Goal: Register for event/course

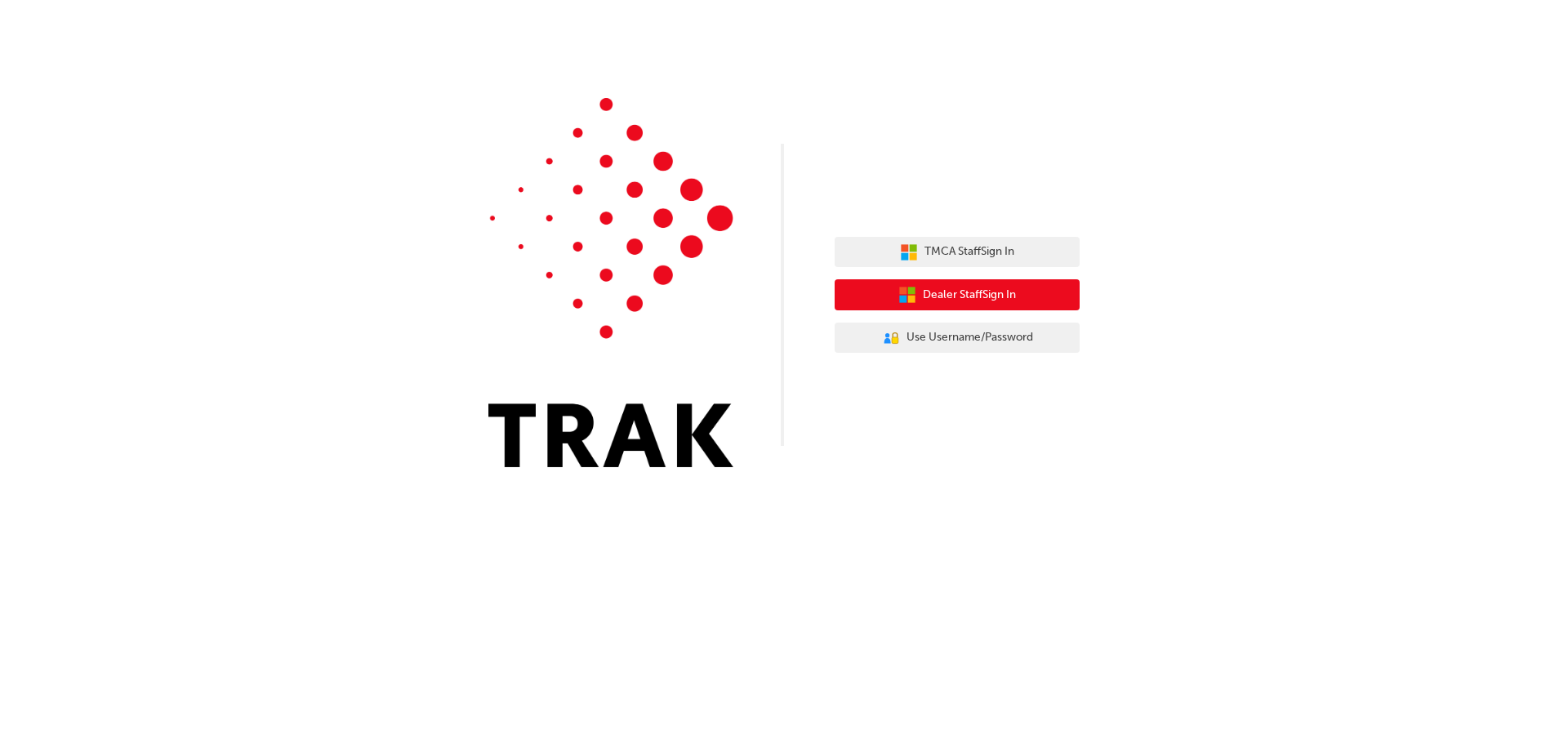
click at [988, 304] on button "Dealer Staff Sign In" at bounding box center [957, 295] width 245 height 31
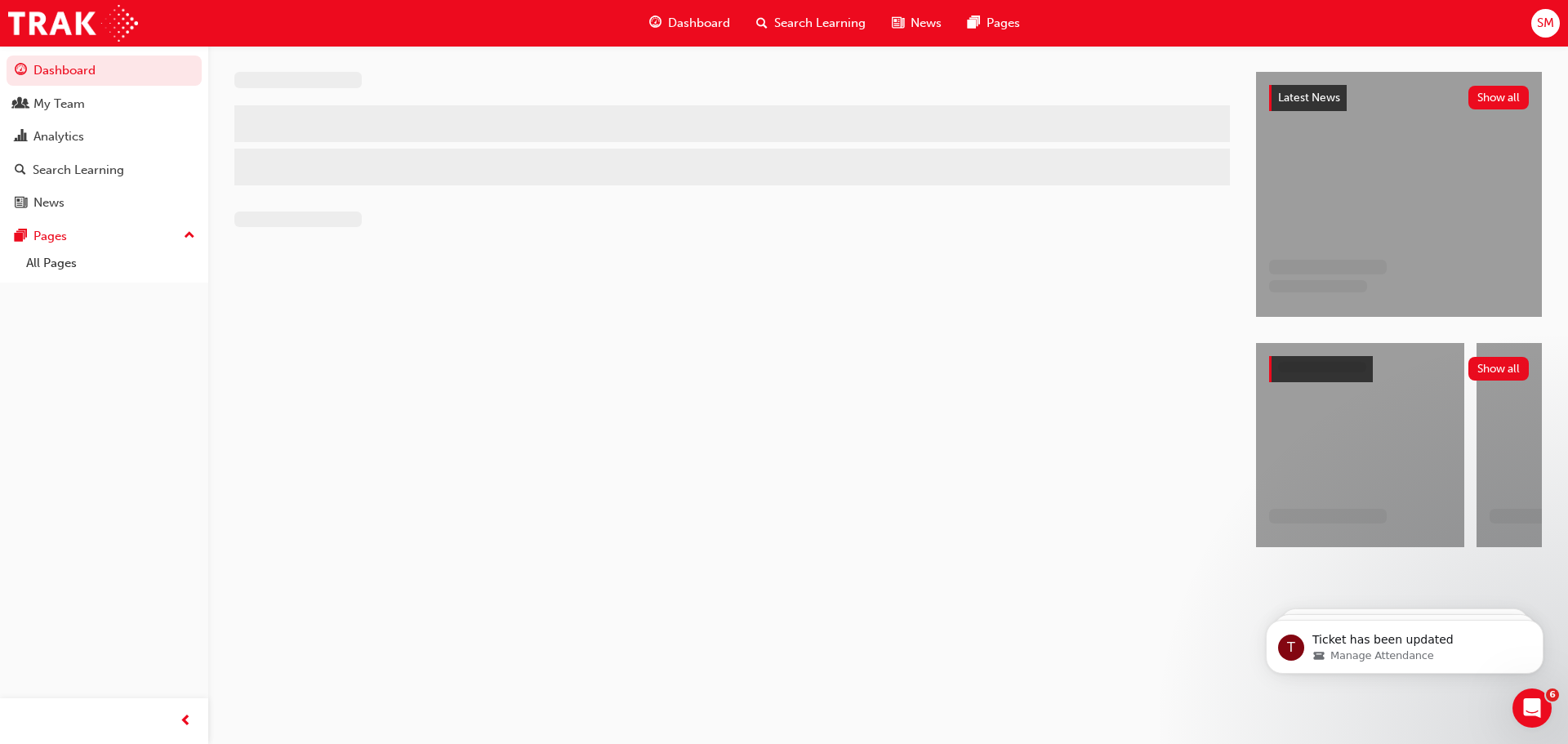
click at [832, 22] on span "Search Learning" at bounding box center [820, 23] width 92 height 19
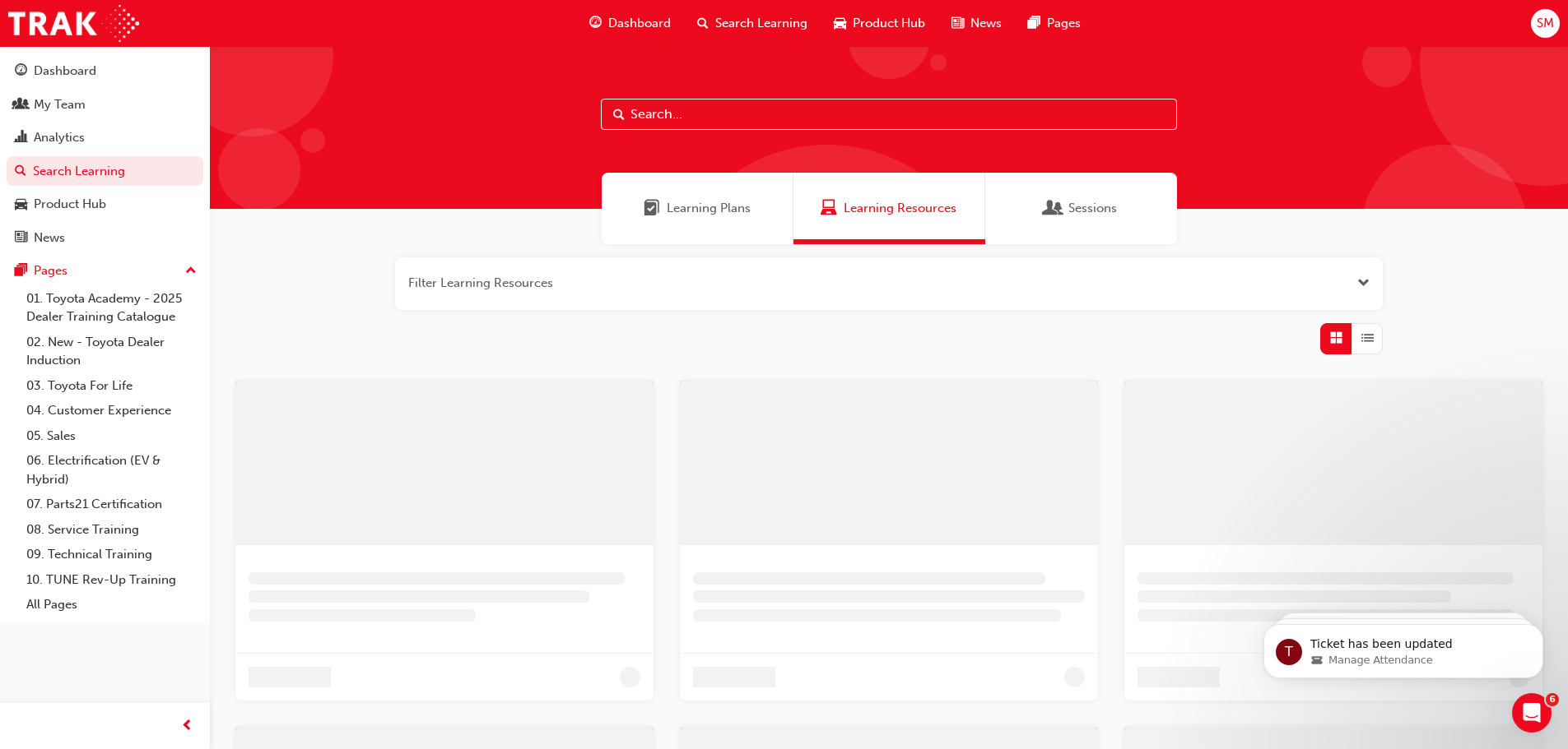
click at [761, 121] on input "text" at bounding box center [888, 114] width 576 height 32
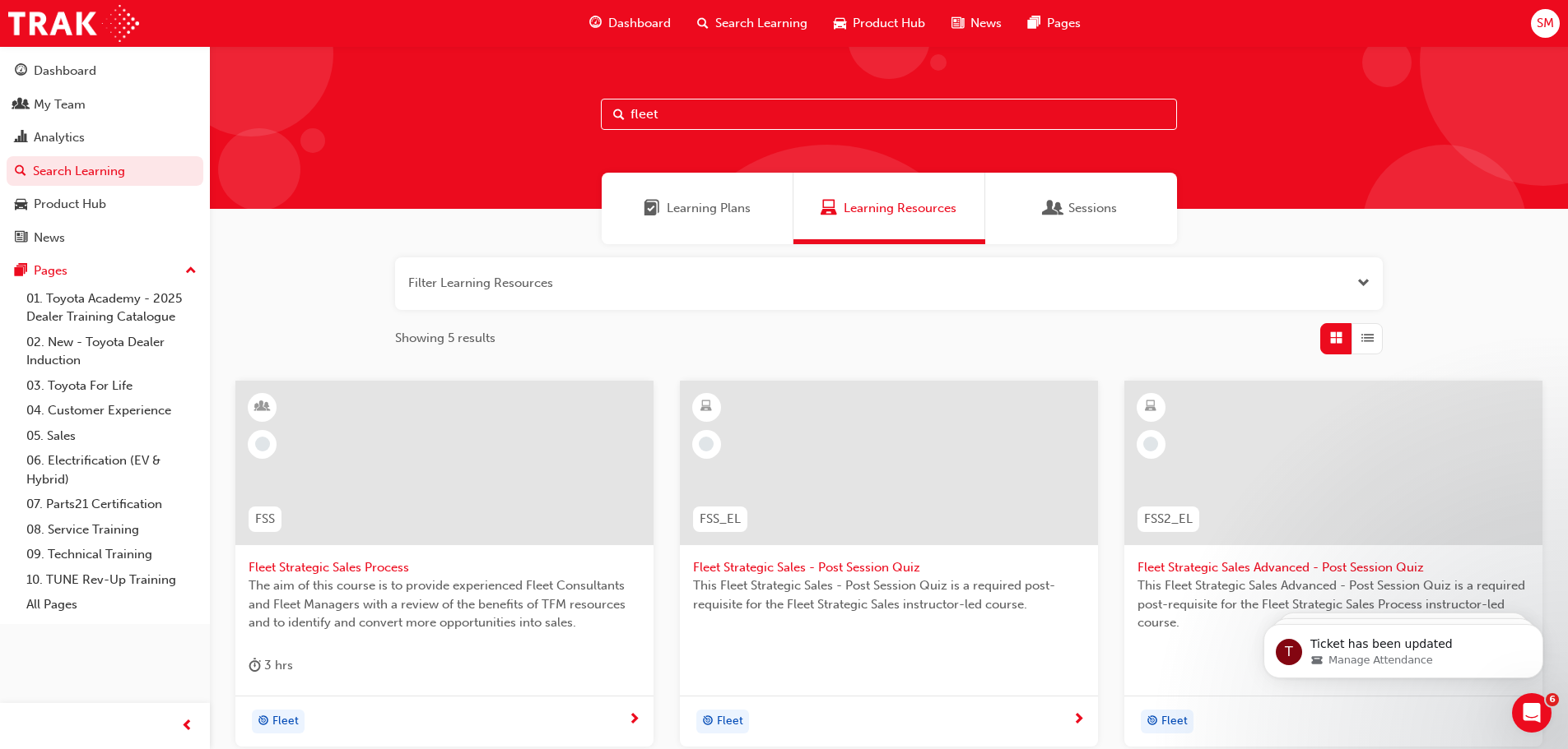
type input "fleet"
click at [372, 569] on span "Fleet Strategic Sales Process" at bounding box center [444, 568] width 391 height 19
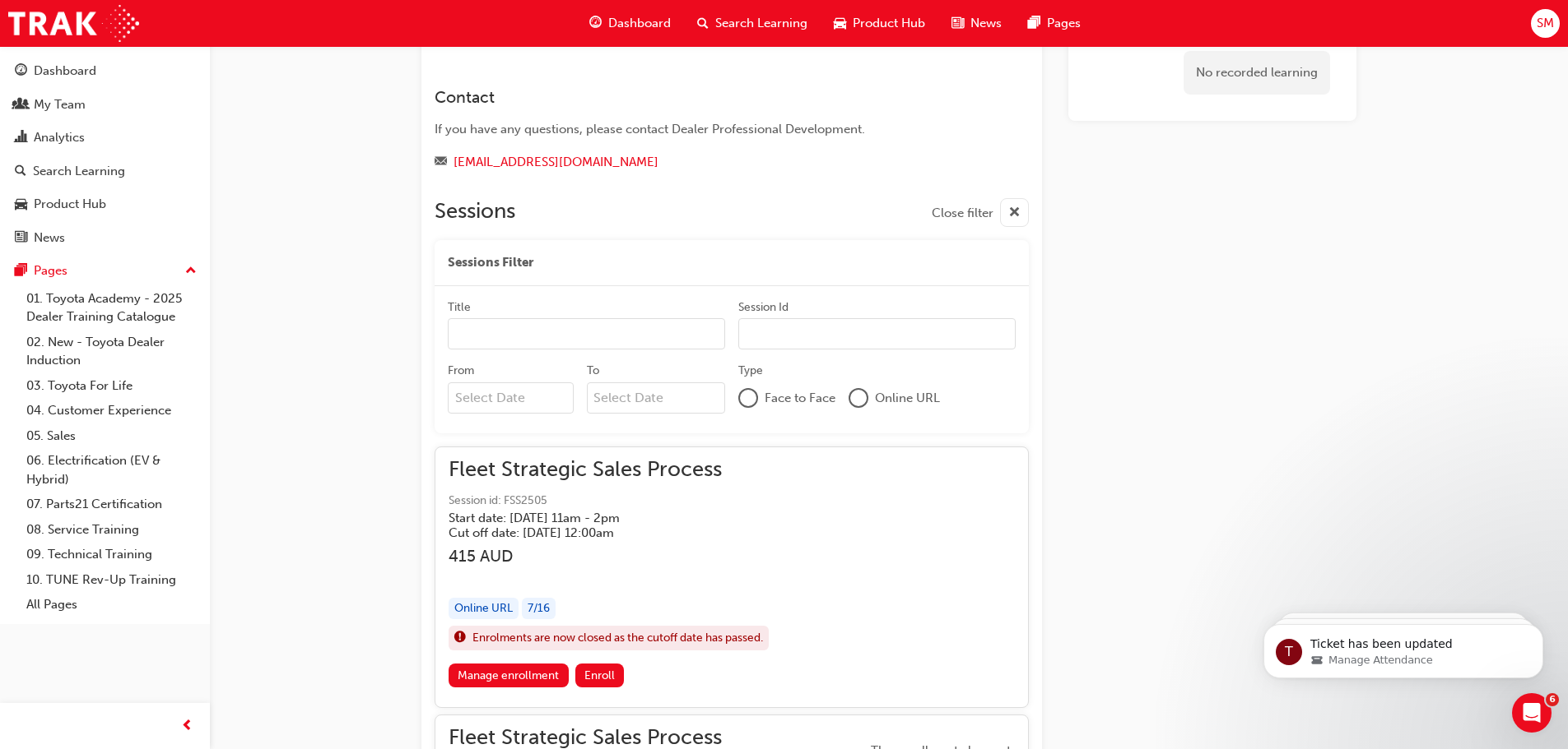
scroll to position [1122, 0]
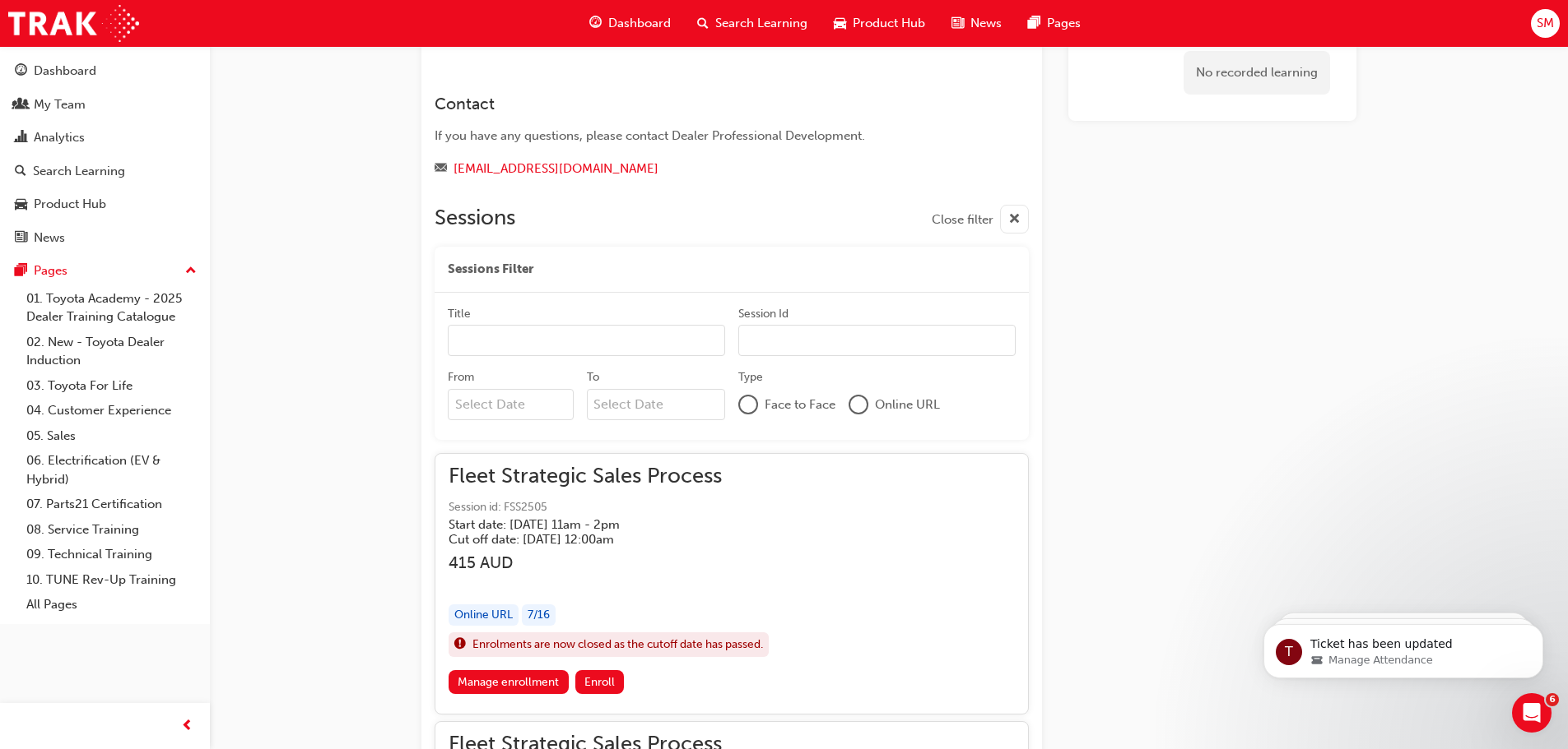
click at [482, 404] on input "From" at bounding box center [510, 405] width 126 height 32
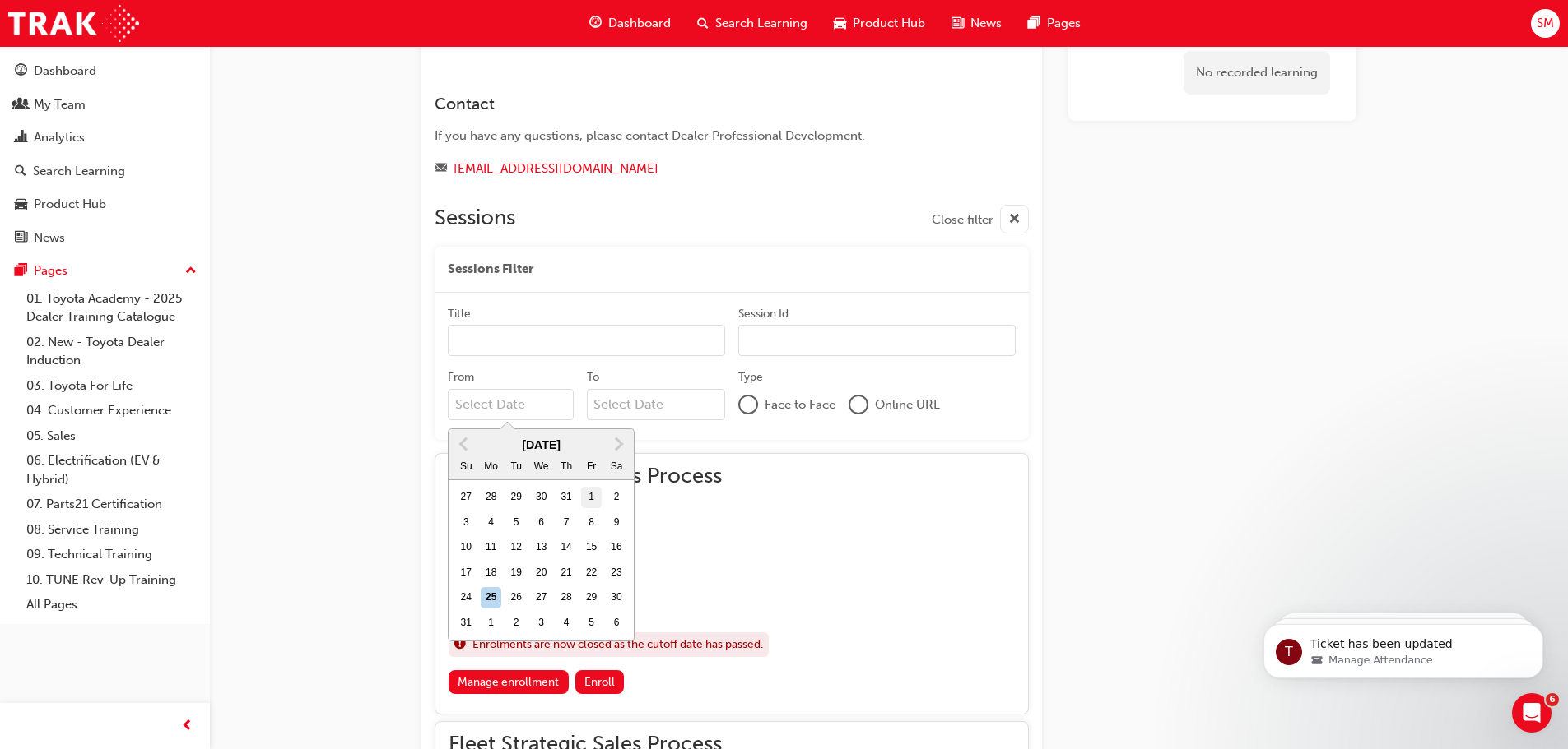
click at [587, 494] on div "1" at bounding box center [591, 497] width 21 height 21
click at [574, 420] on input "From Previous Month Next Month August 2025 Su Mo Tu We Th Fr Sa 27 28 29 30 31 …" at bounding box center [510, 405] width 126 height 32
type input "01/08/25"
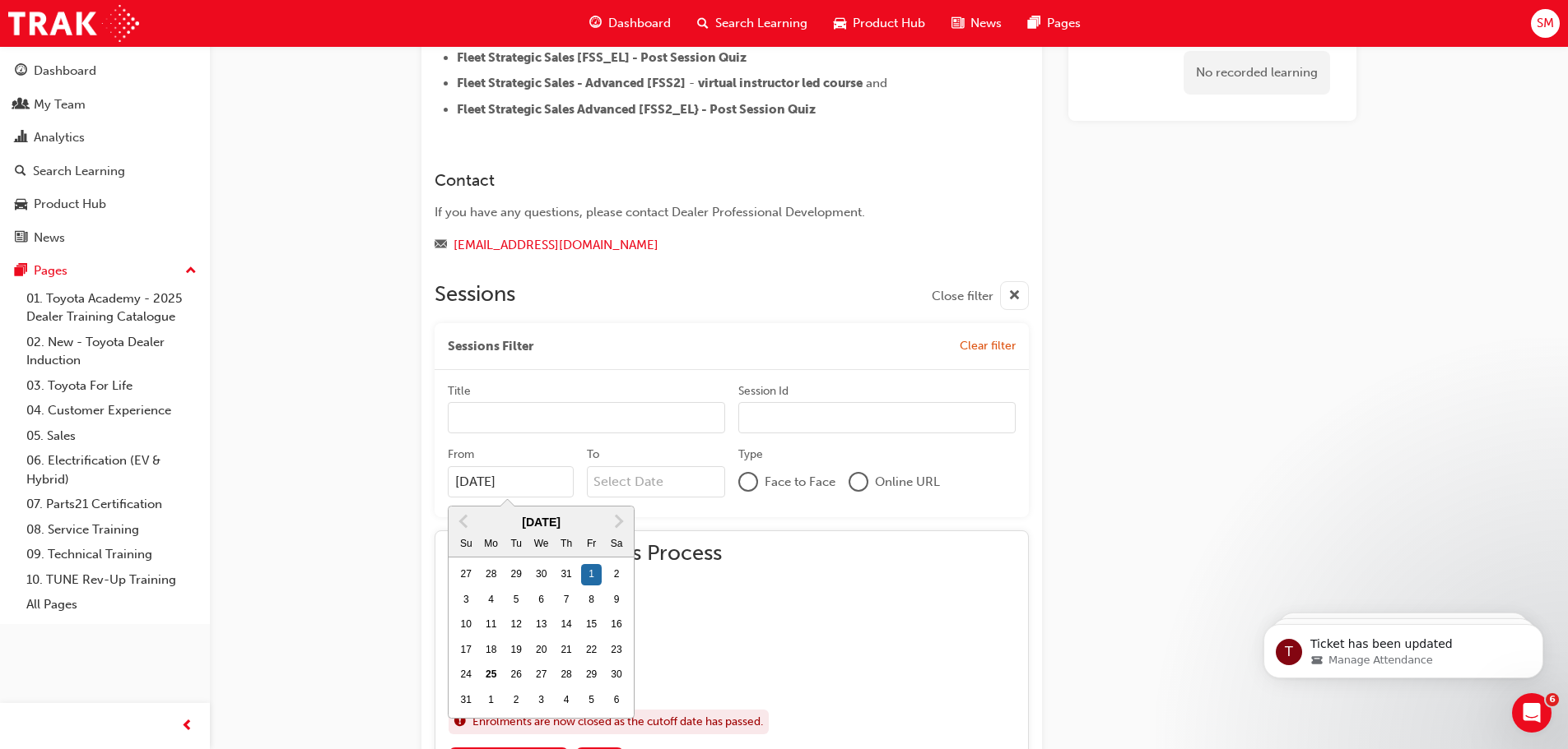
click at [1198, 473] on div "No recorded learning" at bounding box center [1212, 88] width 288 height 1971
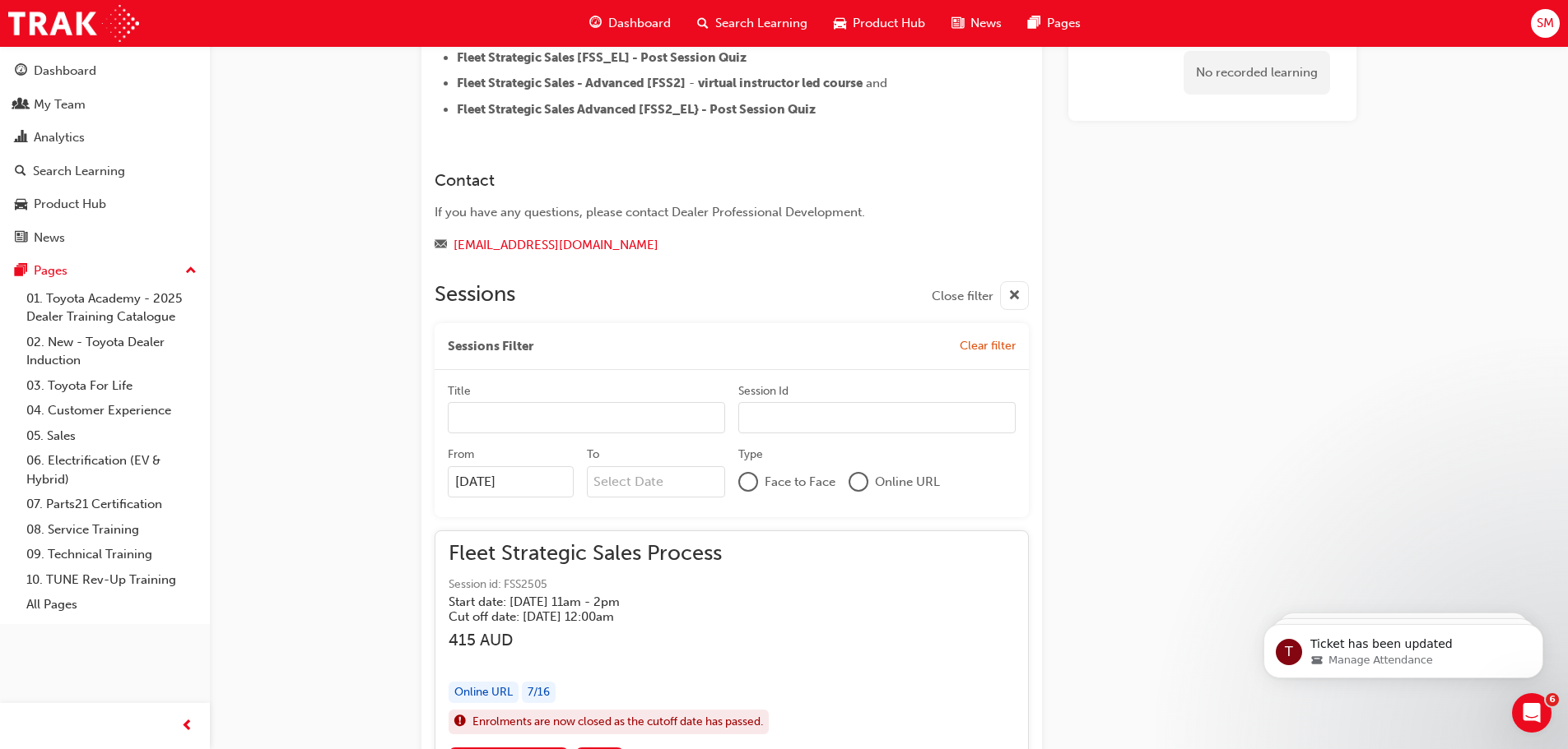
click at [675, 488] on input "To" at bounding box center [656, 482] width 139 height 32
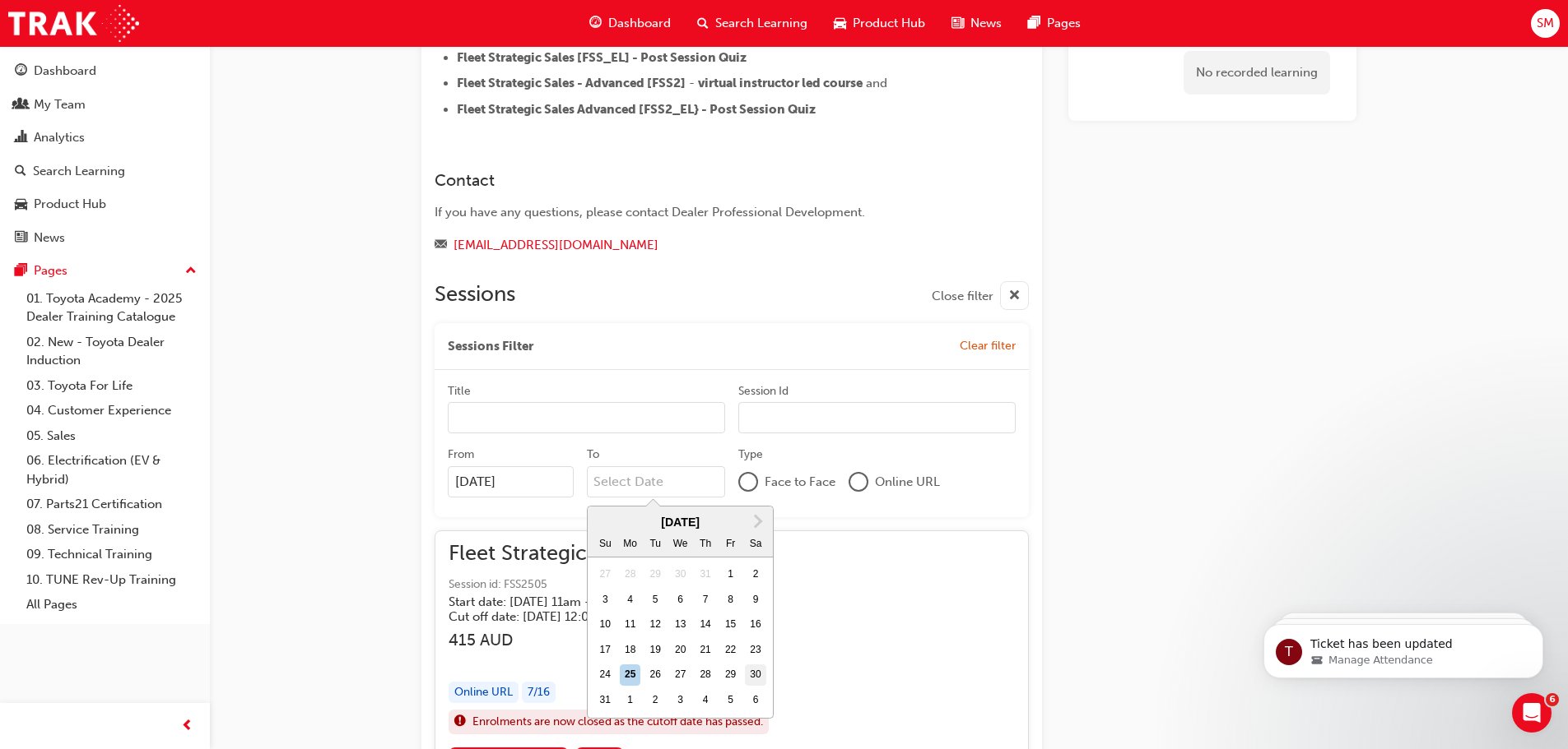
click at [753, 674] on div "30" at bounding box center [755, 675] width 21 height 21
click at [726, 497] on input "To Next Month August 2025 Su Mo Tu We Th Fr Sa 27 28 29 30 31 1 2 3 4 5 6 7 8 9…" at bounding box center [656, 482] width 139 height 32
type input "30/08/25"
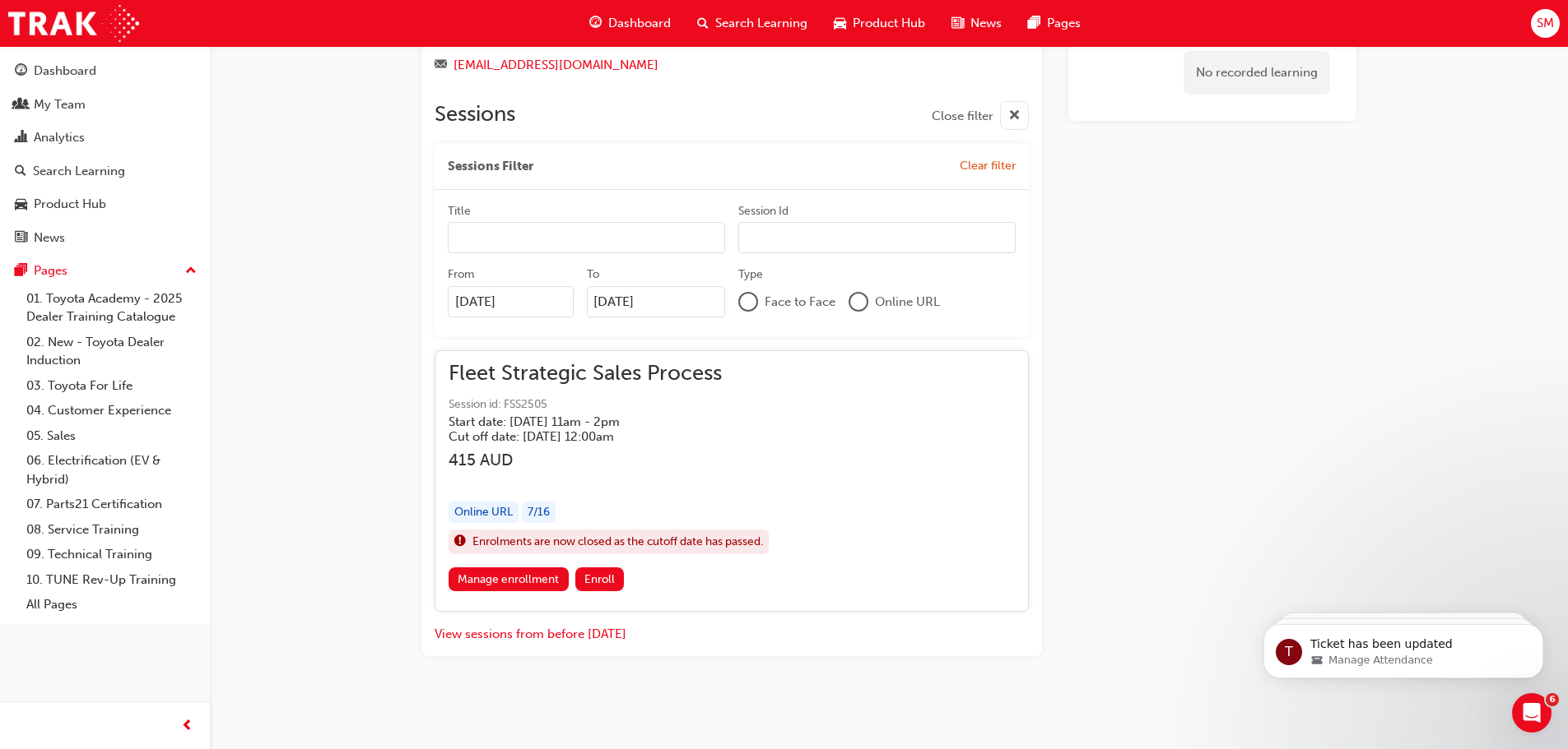
scroll to position [1227, 0]
click at [502, 574] on link "Manage enrollment" at bounding box center [509, 579] width 120 height 24
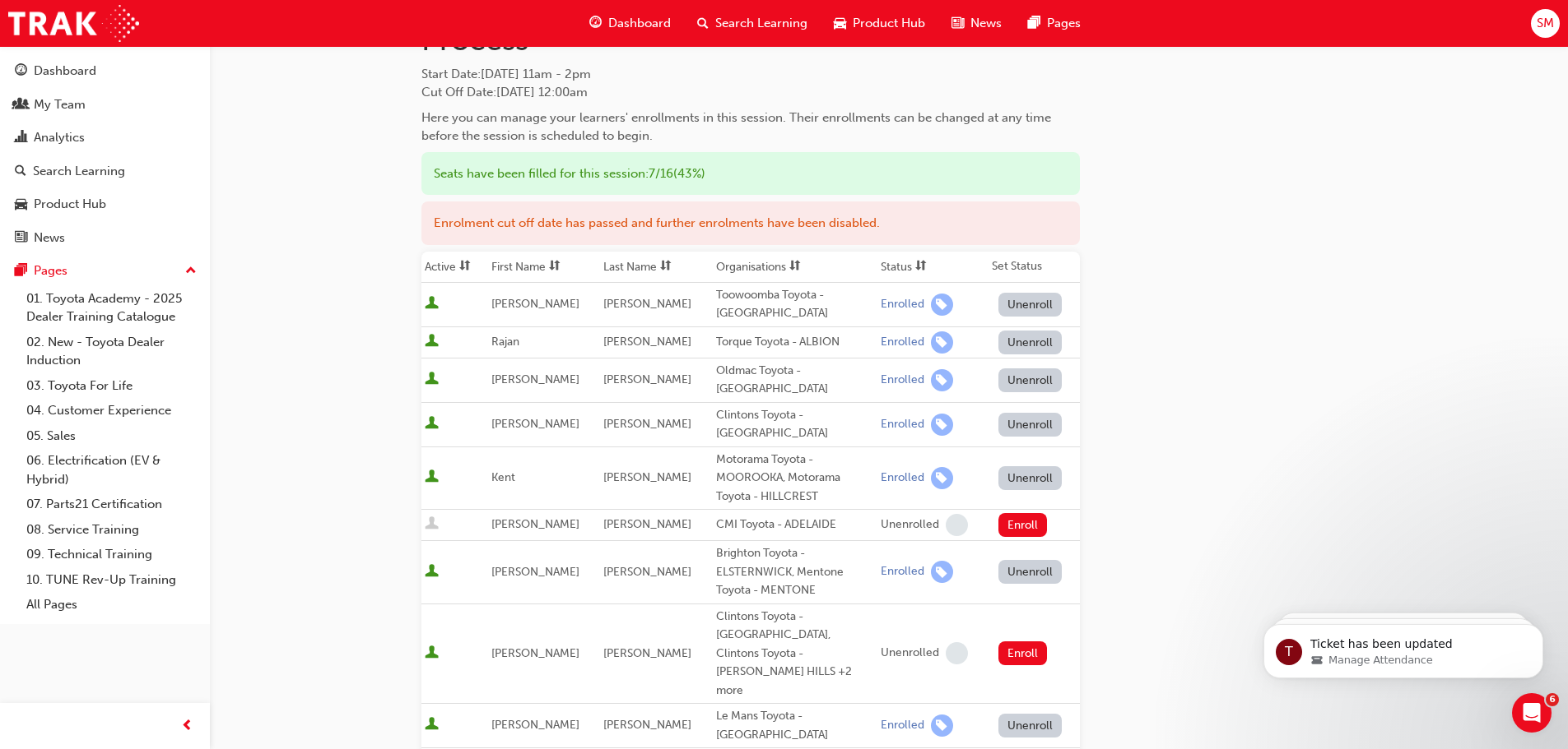
scroll to position [82, 0]
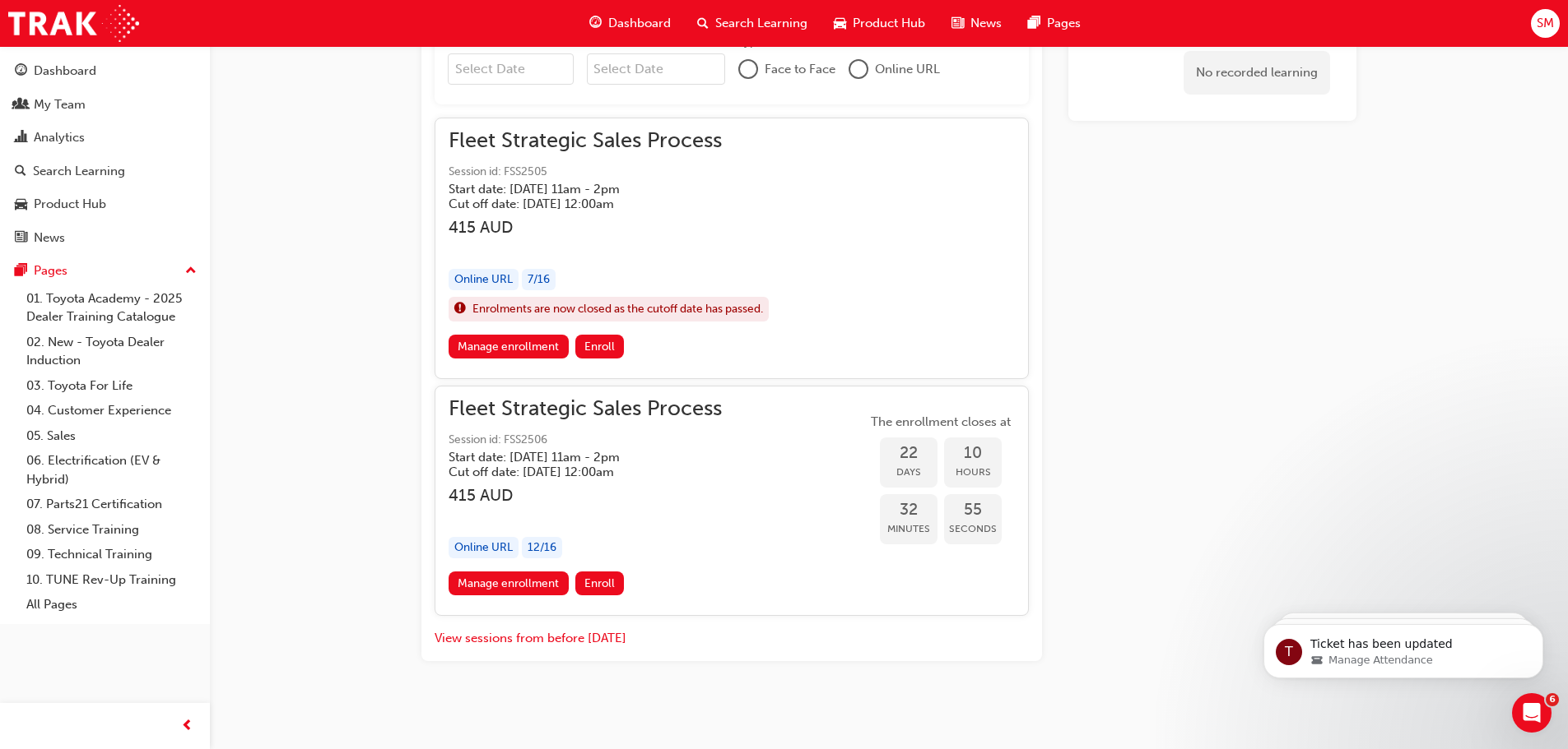
scroll to position [1464, 0]
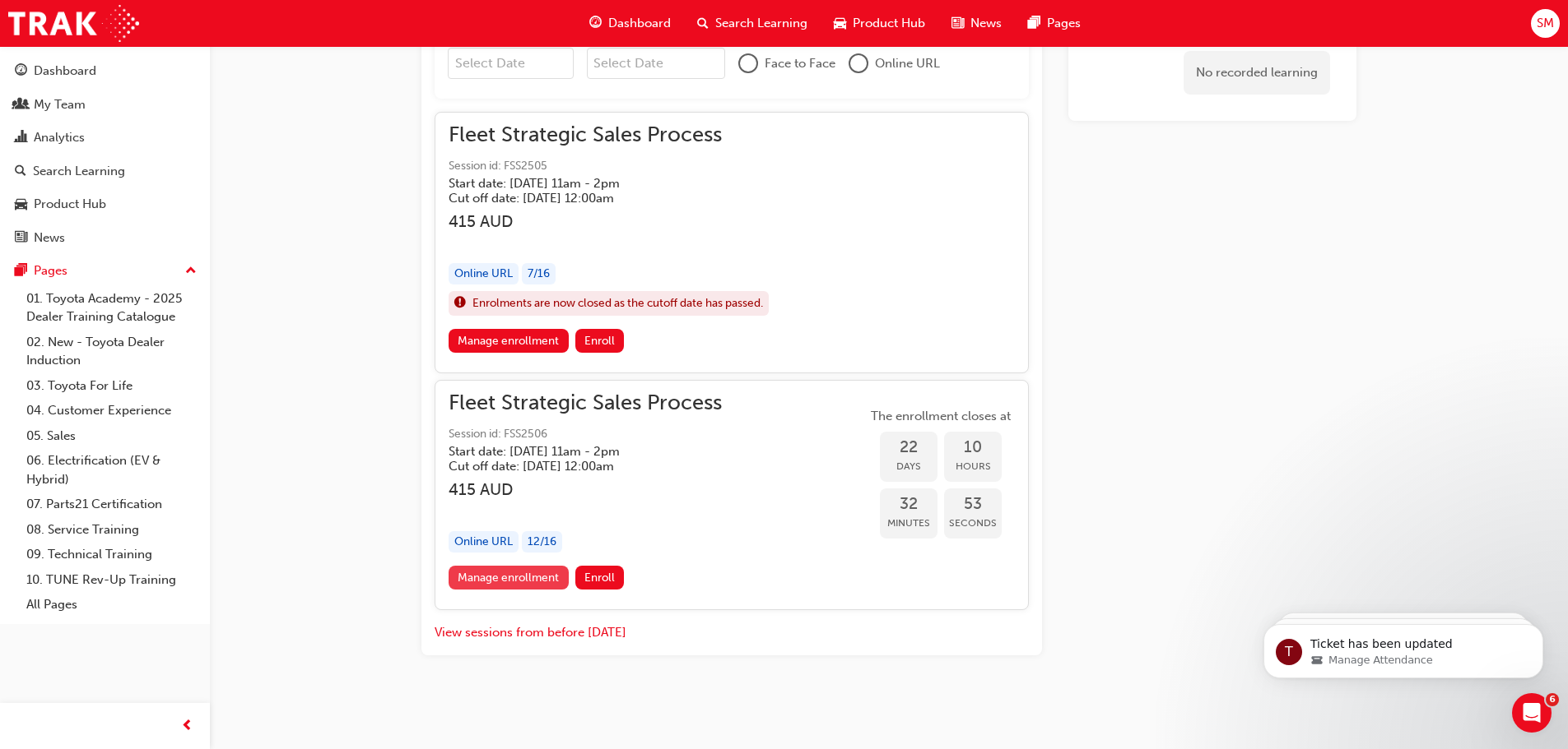
click at [540, 578] on link "Manage enrollment" at bounding box center [509, 578] width 120 height 24
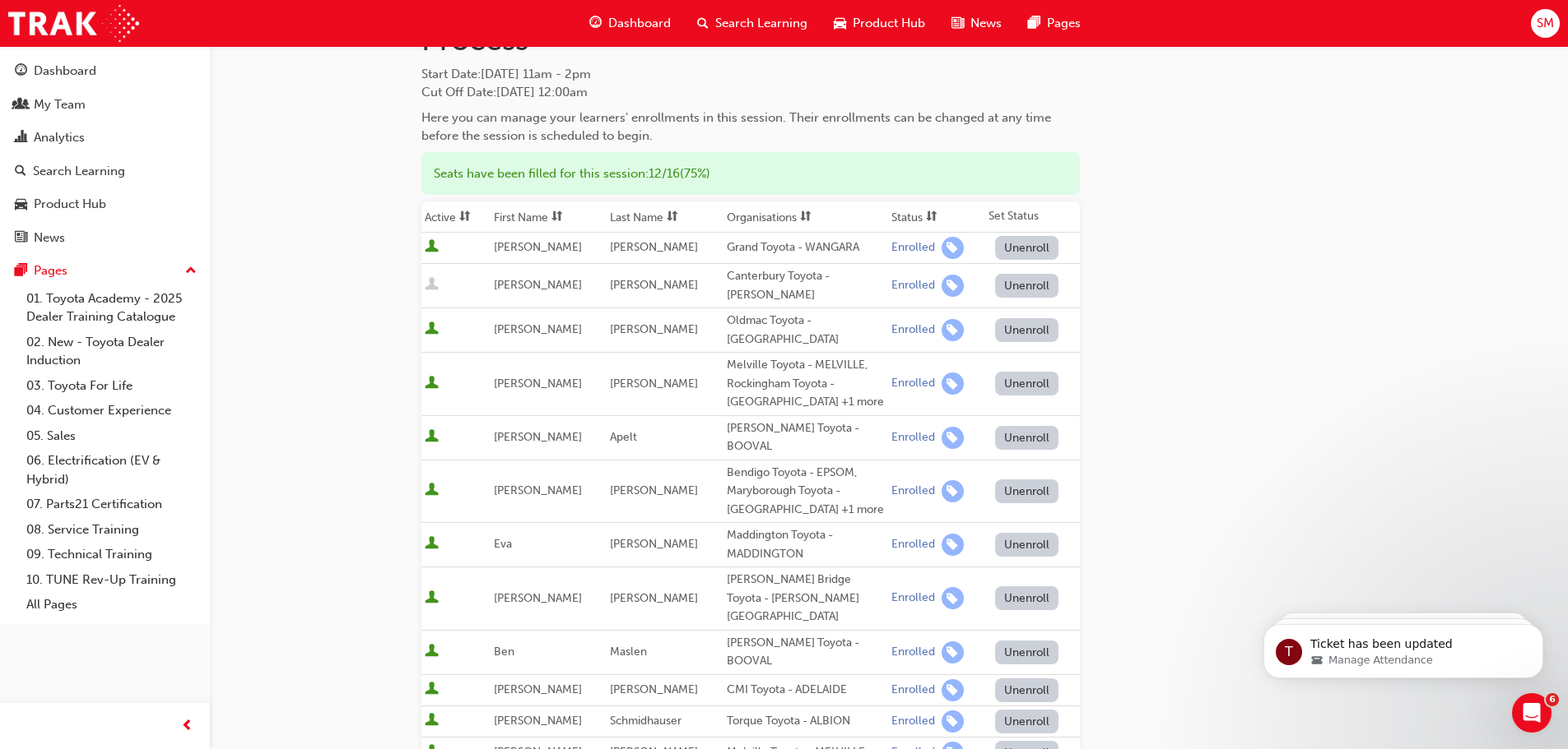
scroll to position [82, 0]
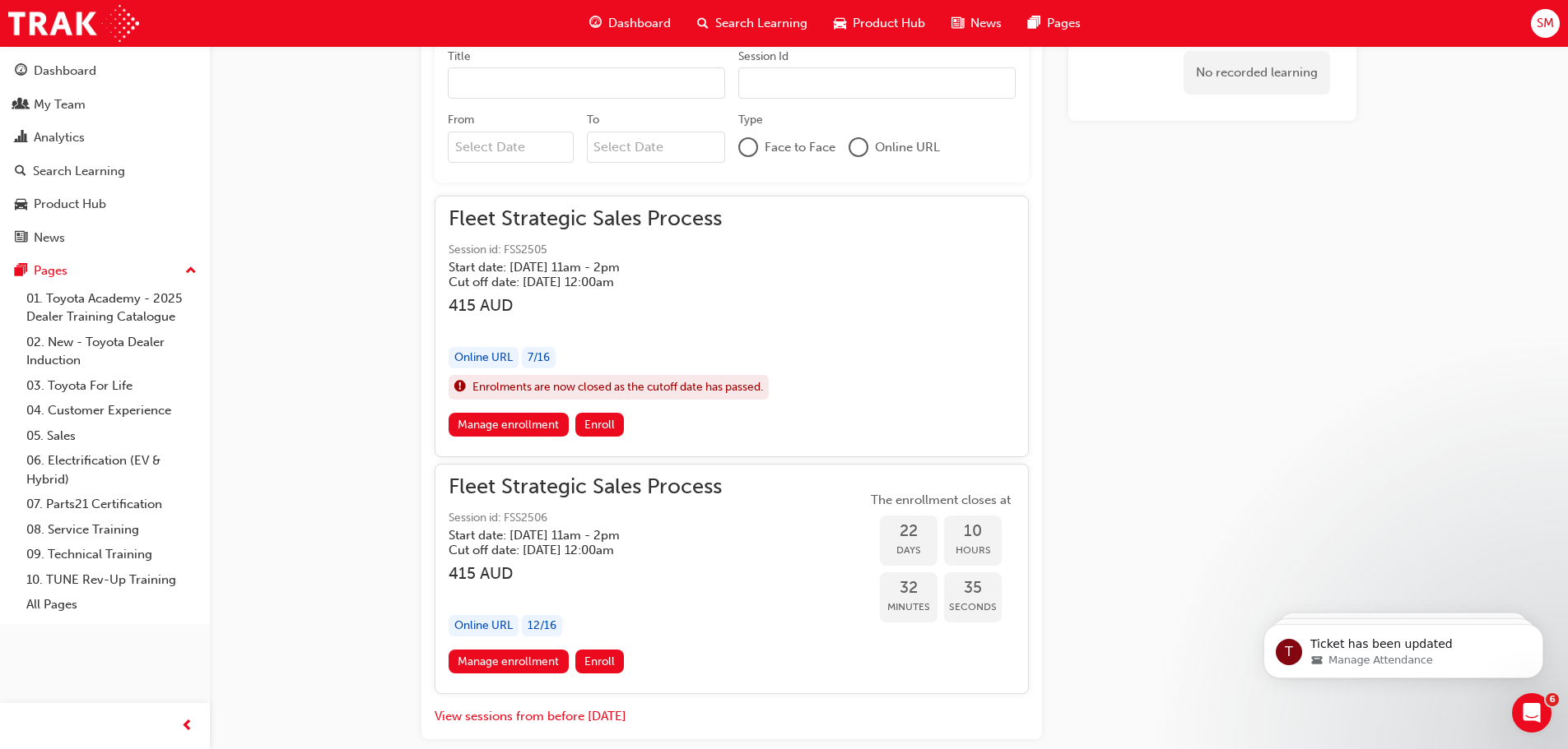
scroll to position [1216, 0]
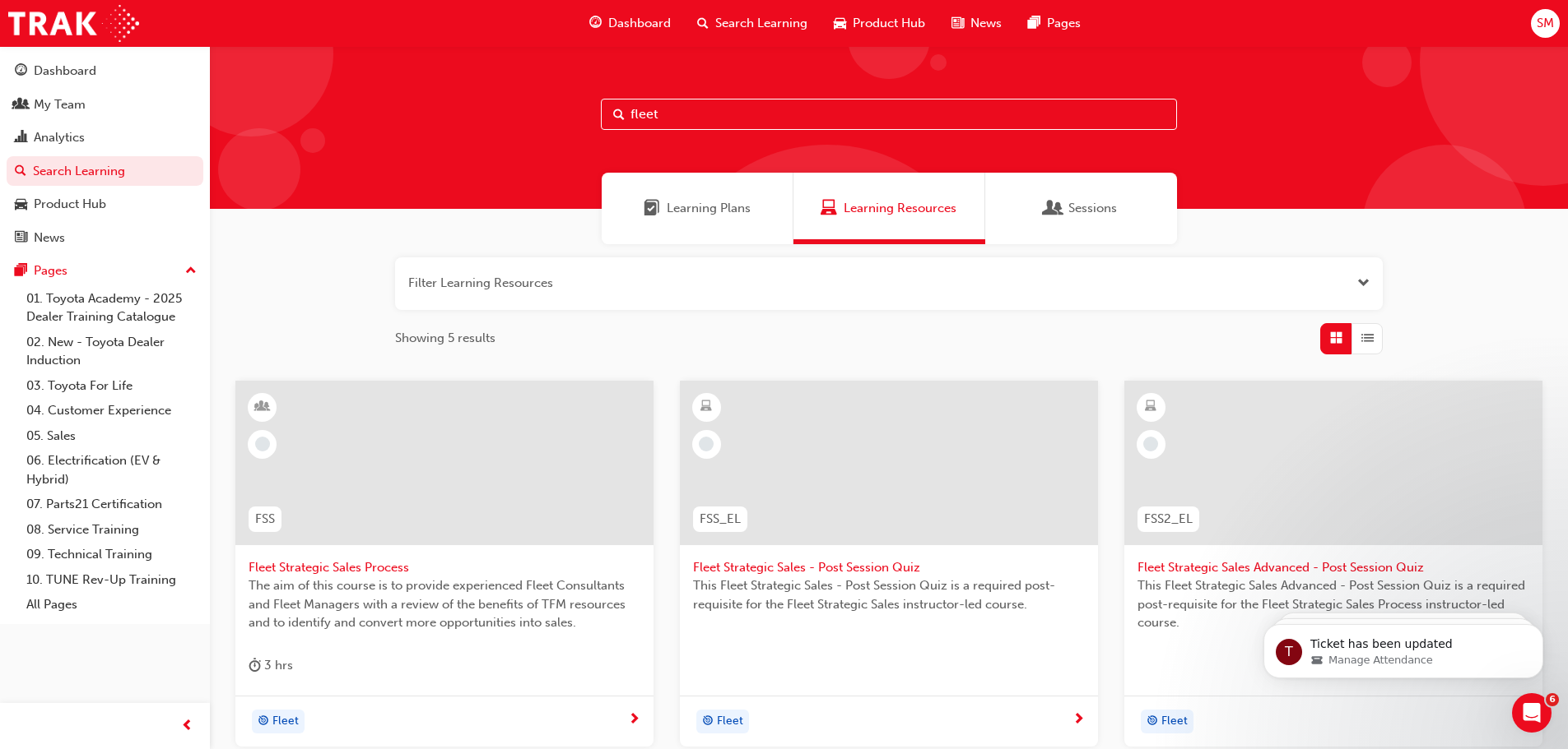
click at [1068, 202] on span "Sessions" at bounding box center [1092, 209] width 49 height 19
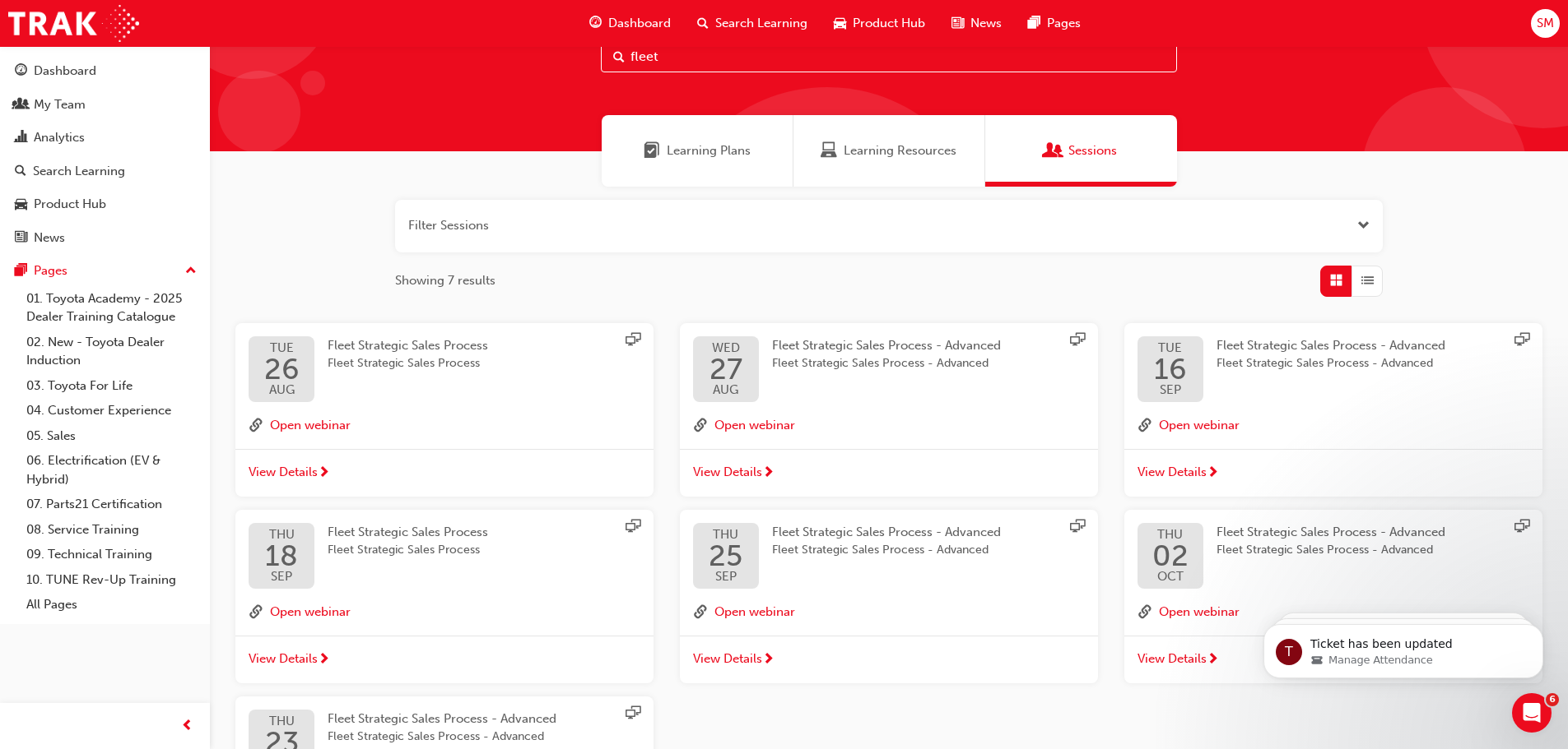
scroll to position [82, 0]
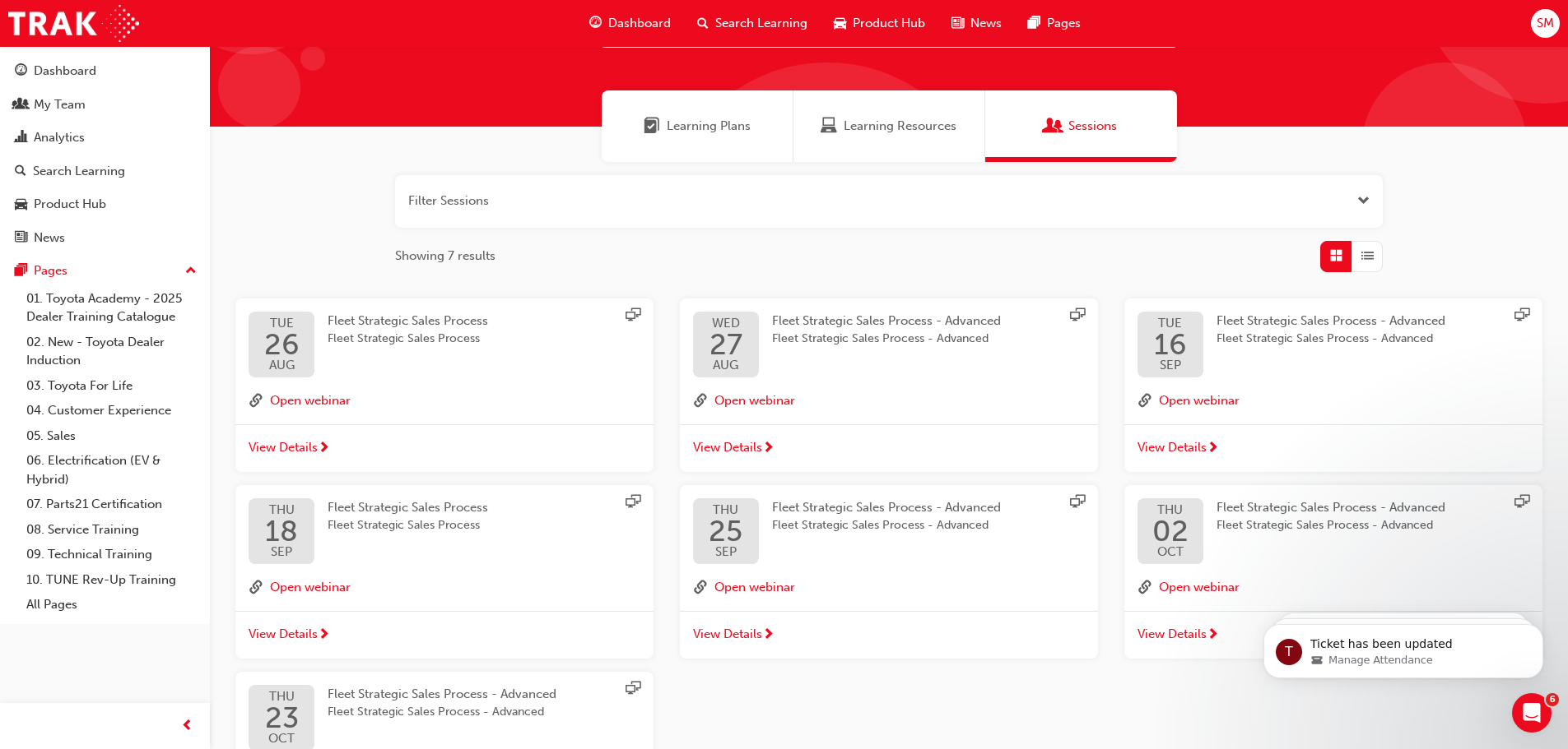
click at [323, 444] on span "next-icon" at bounding box center [324, 449] width 12 height 15
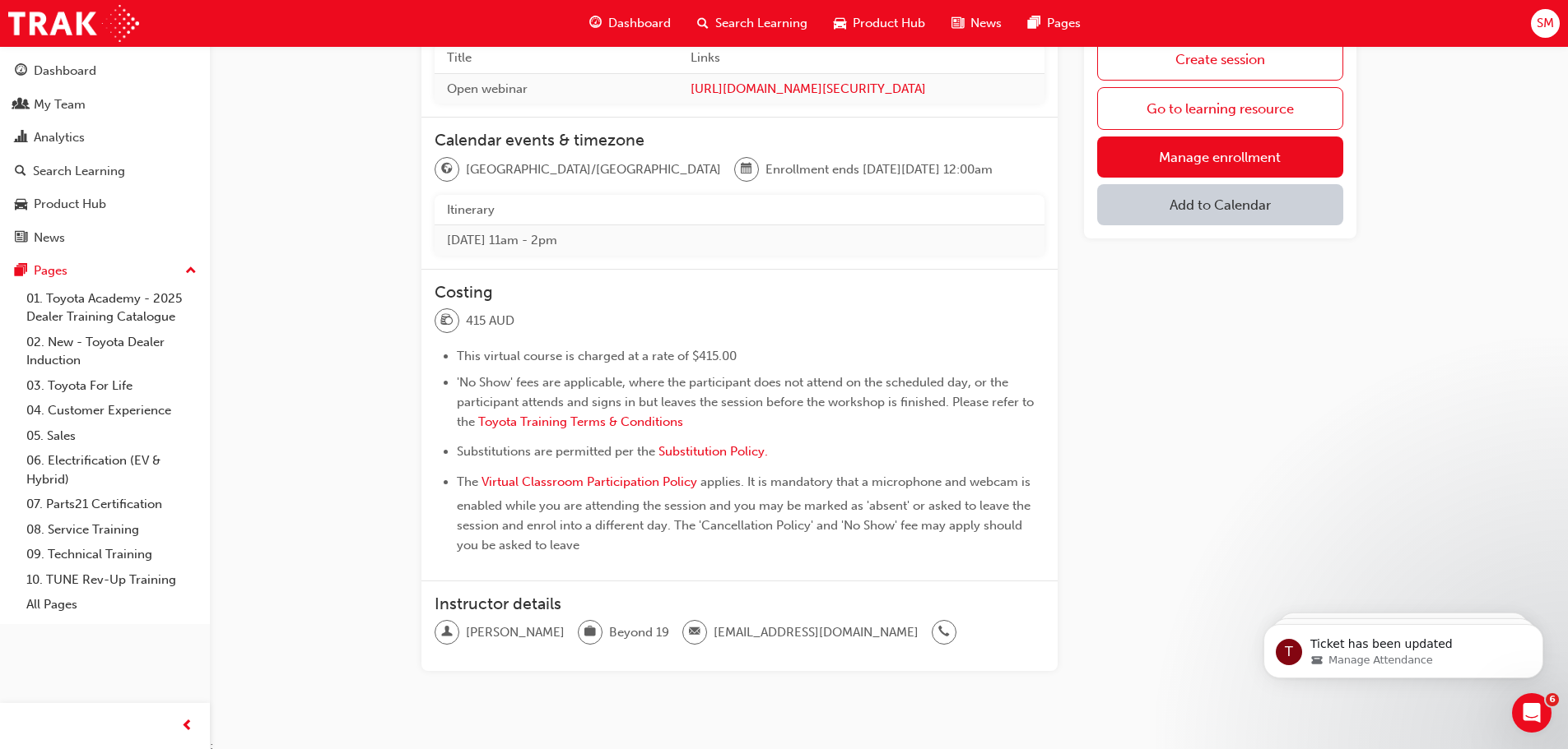
scroll to position [565, 0]
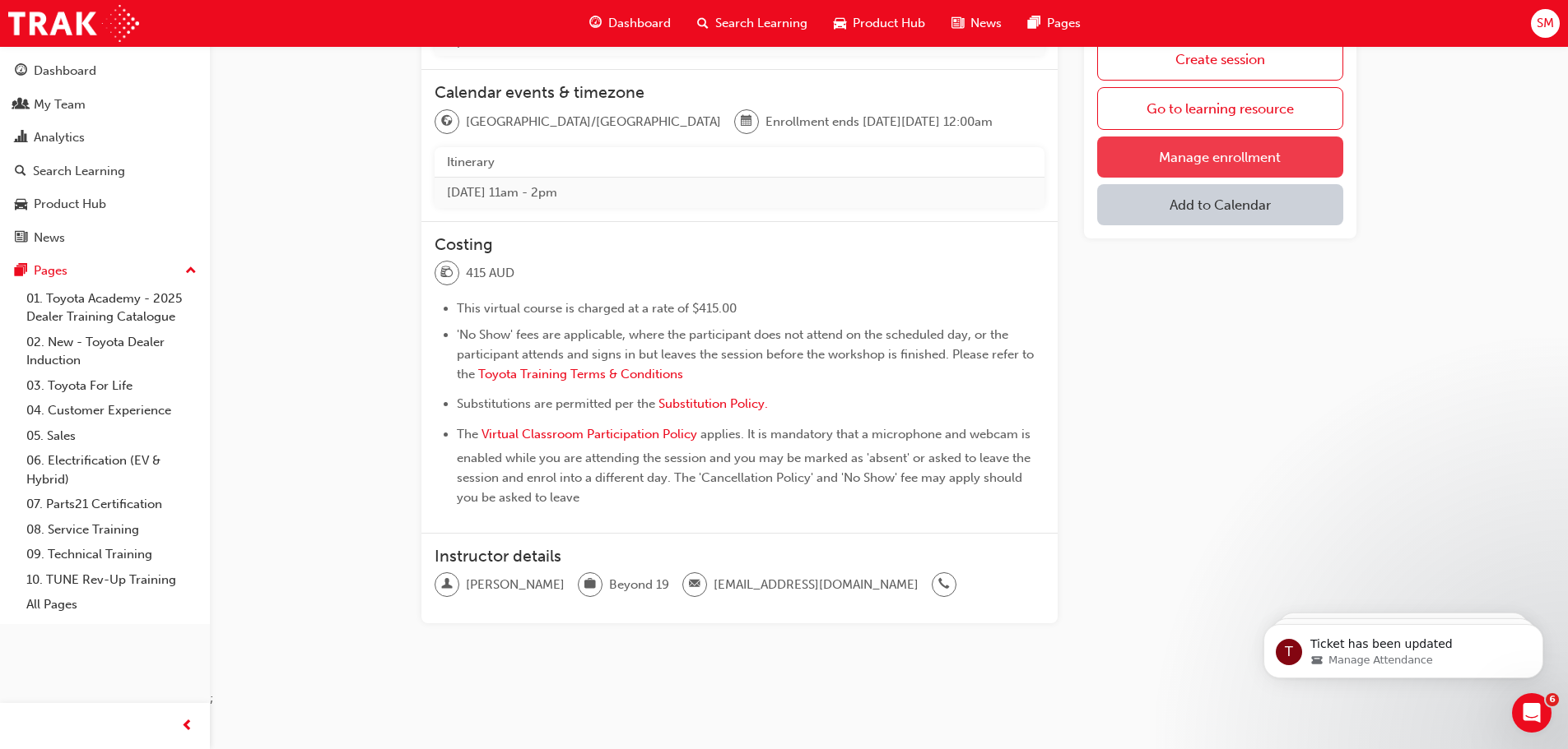
click at [1233, 158] on link "Manage enrollment" at bounding box center [1219, 158] width 246 height 41
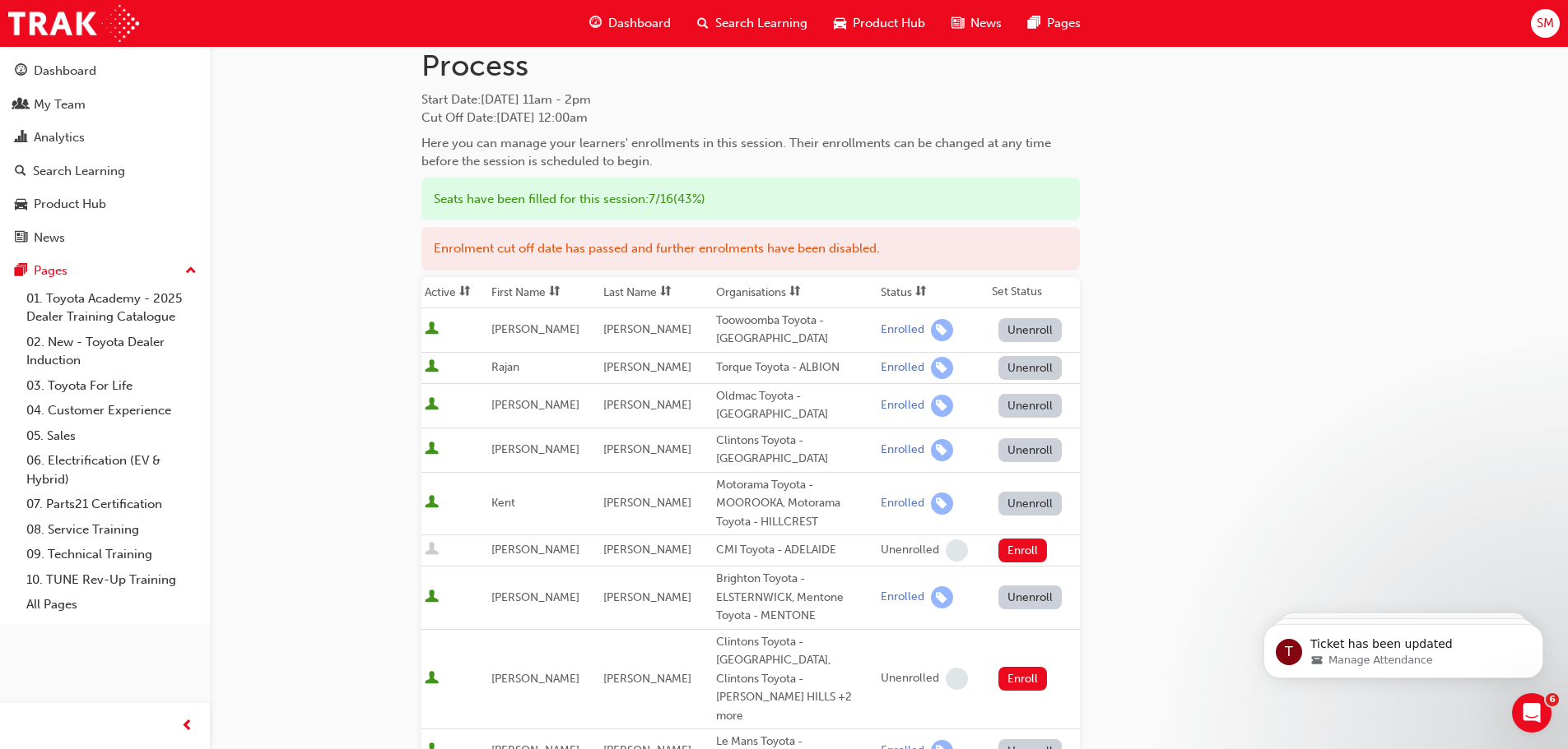
scroll to position [82, 0]
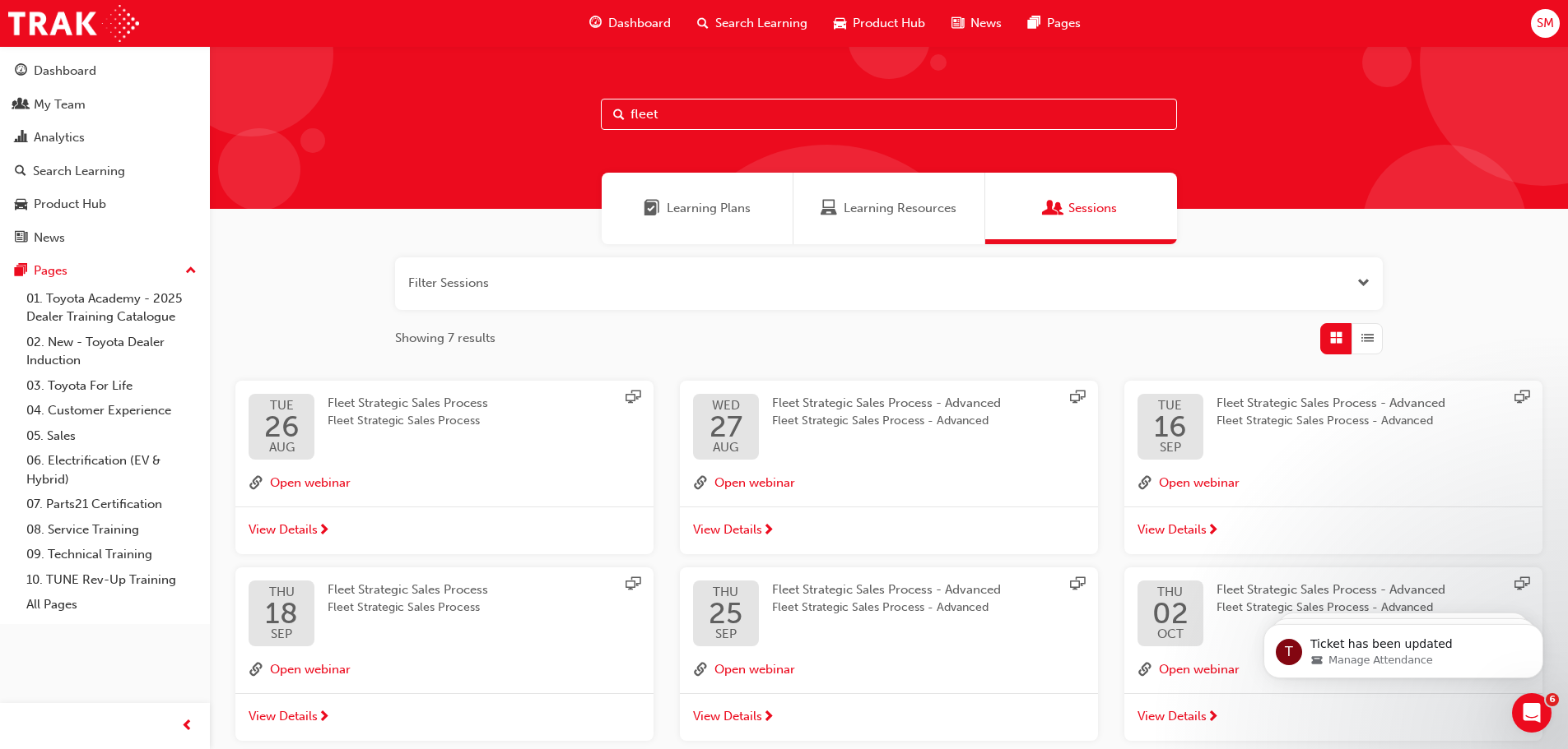
click at [844, 208] on div "Learning Resources" at bounding box center [888, 209] width 136 height 19
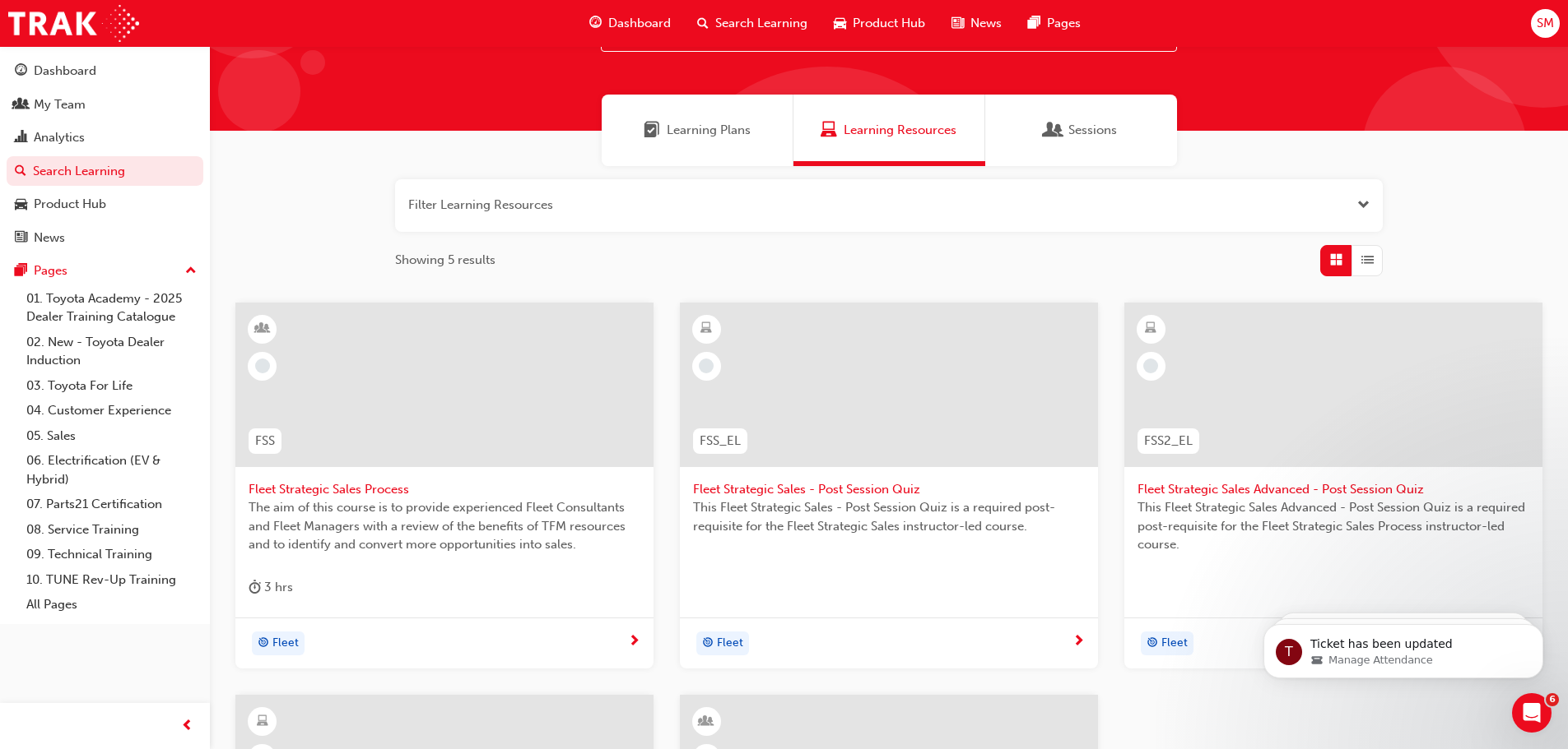
scroll to position [82, 0]
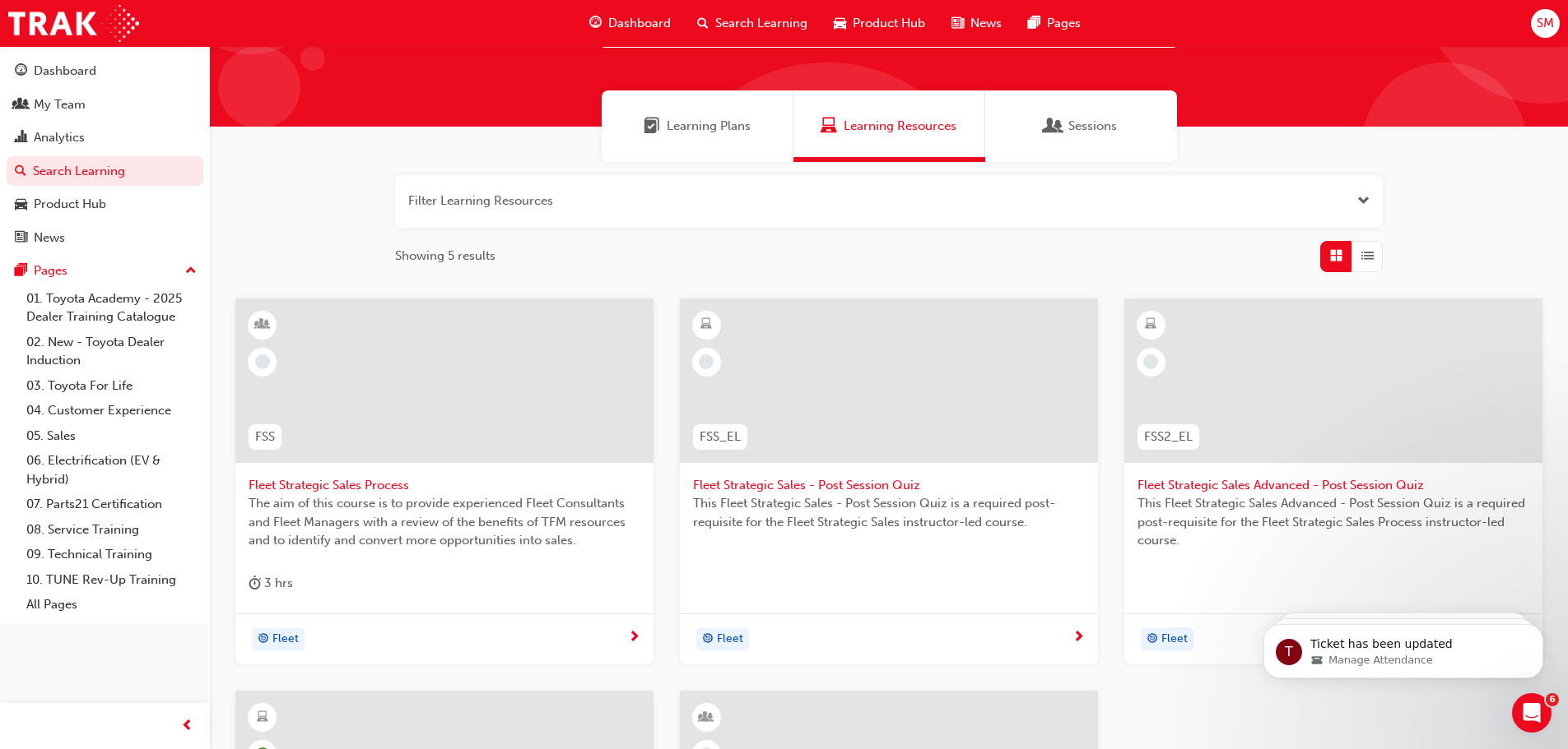
click at [342, 484] on span "Fleet Strategic Sales Process" at bounding box center [444, 485] width 391 height 19
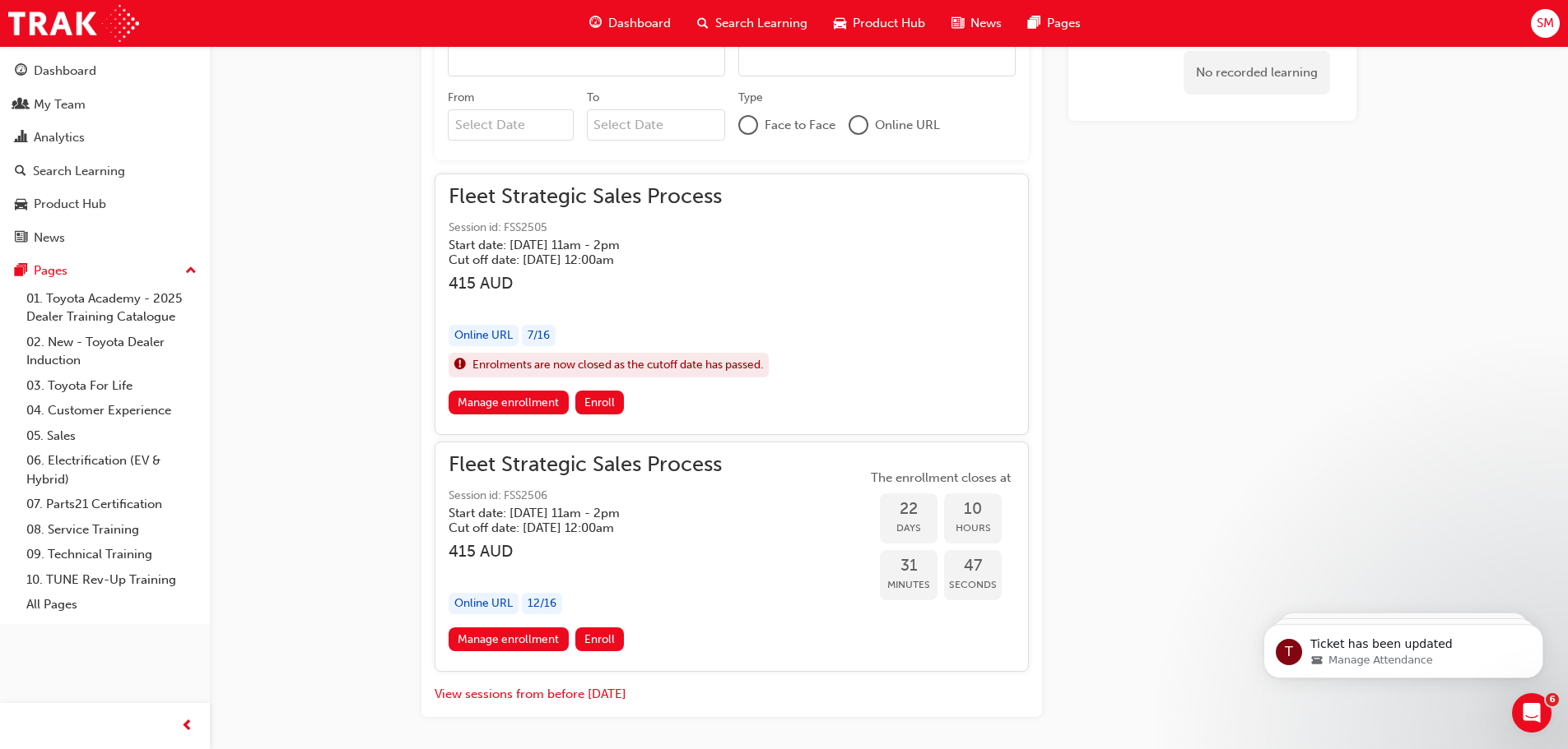
scroll to position [1216, 0]
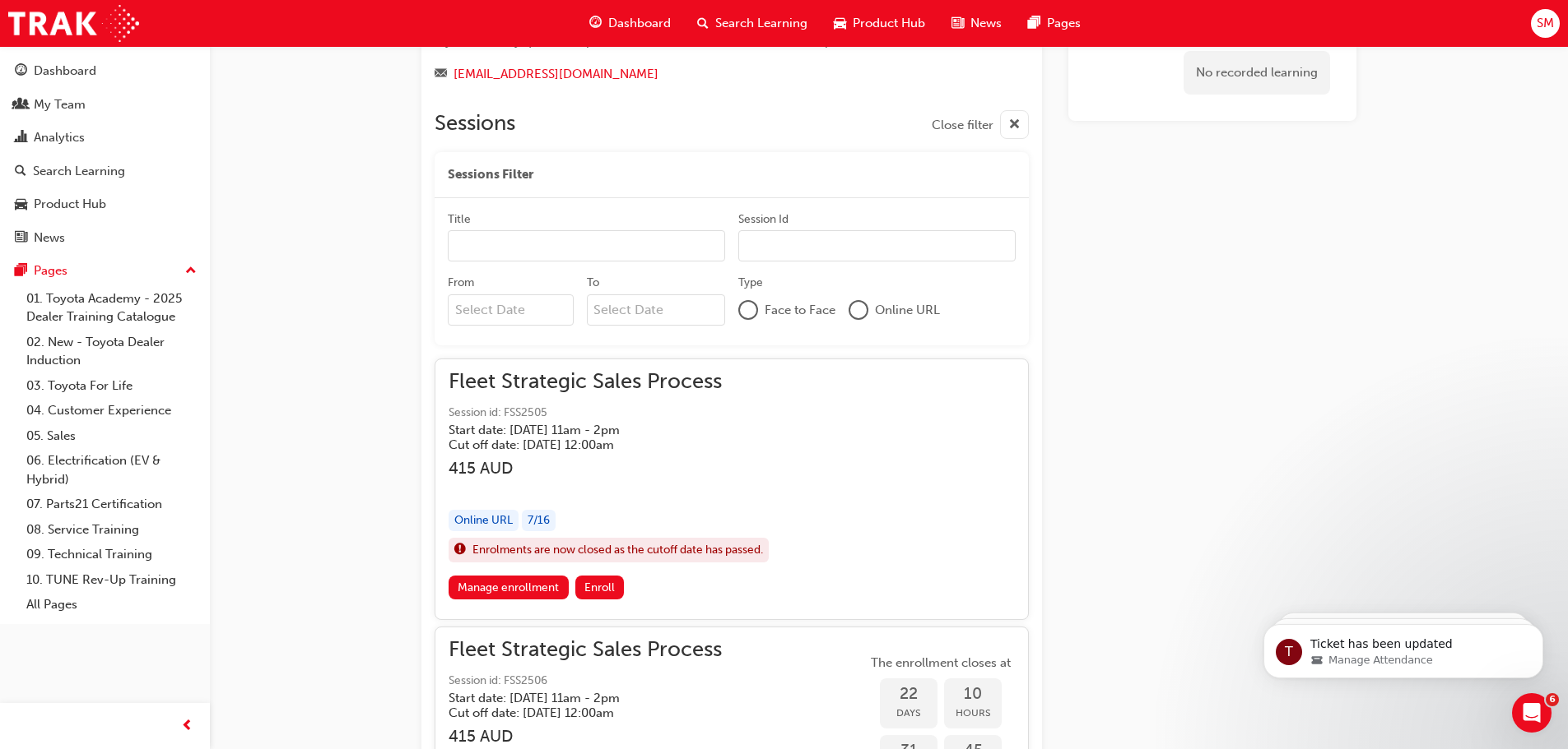
click at [509, 314] on input "From" at bounding box center [510, 310] width 126 height 32
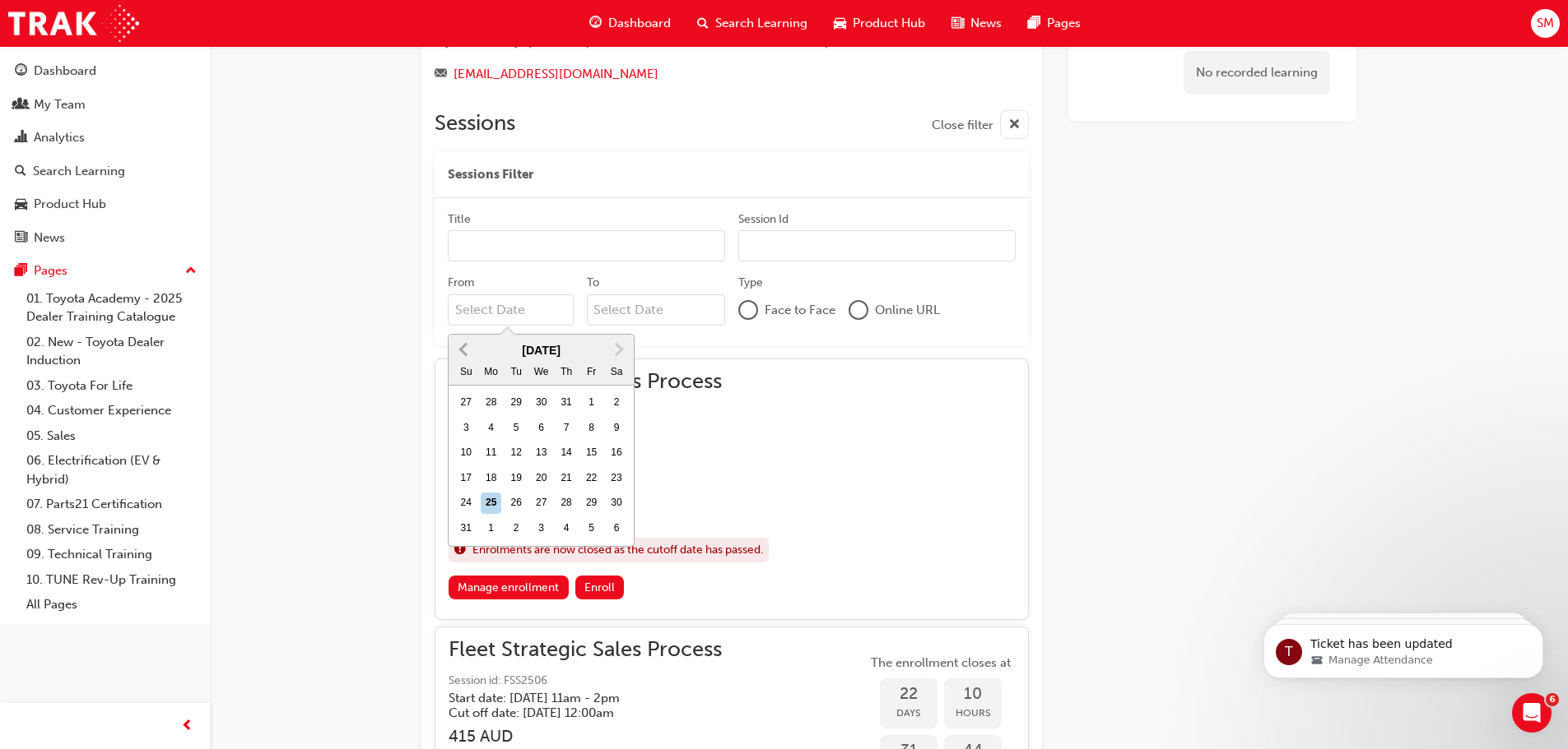
click at [471, 354] on button "Previous Month" at bounding box center [463, 349] width 27 height 27
click at [516, 399] on div "1" at bounding box center [516, 402] width 21 height 21
click at [516, 326] on input "From July 2025 Previous Month Next Month July 2025 Su Mo Tu We Th Fr Sa 29 30 1…" at bounding box center [510, 310] width 126 height 32
type input "01/07/25"
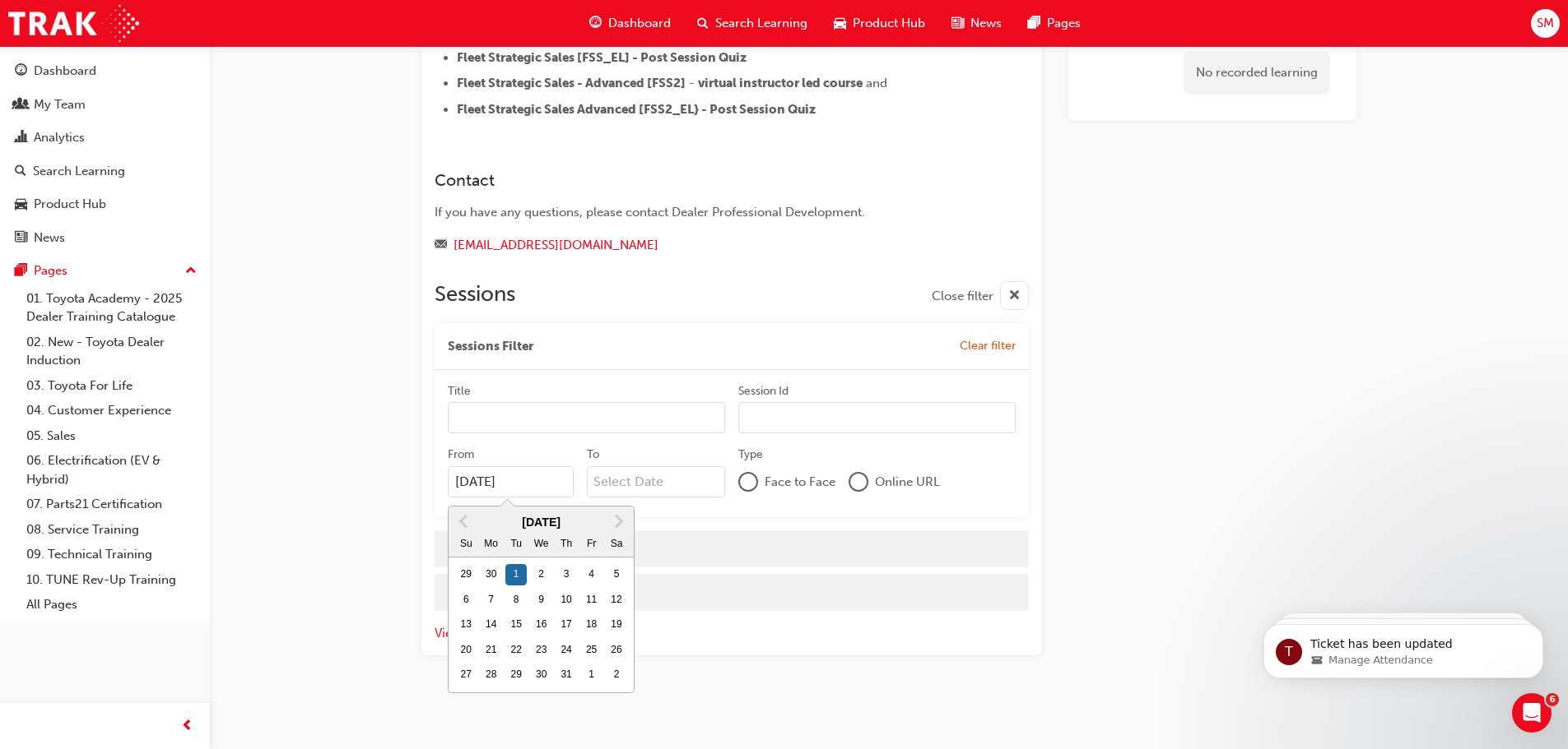
scroll to position [1045, 0]
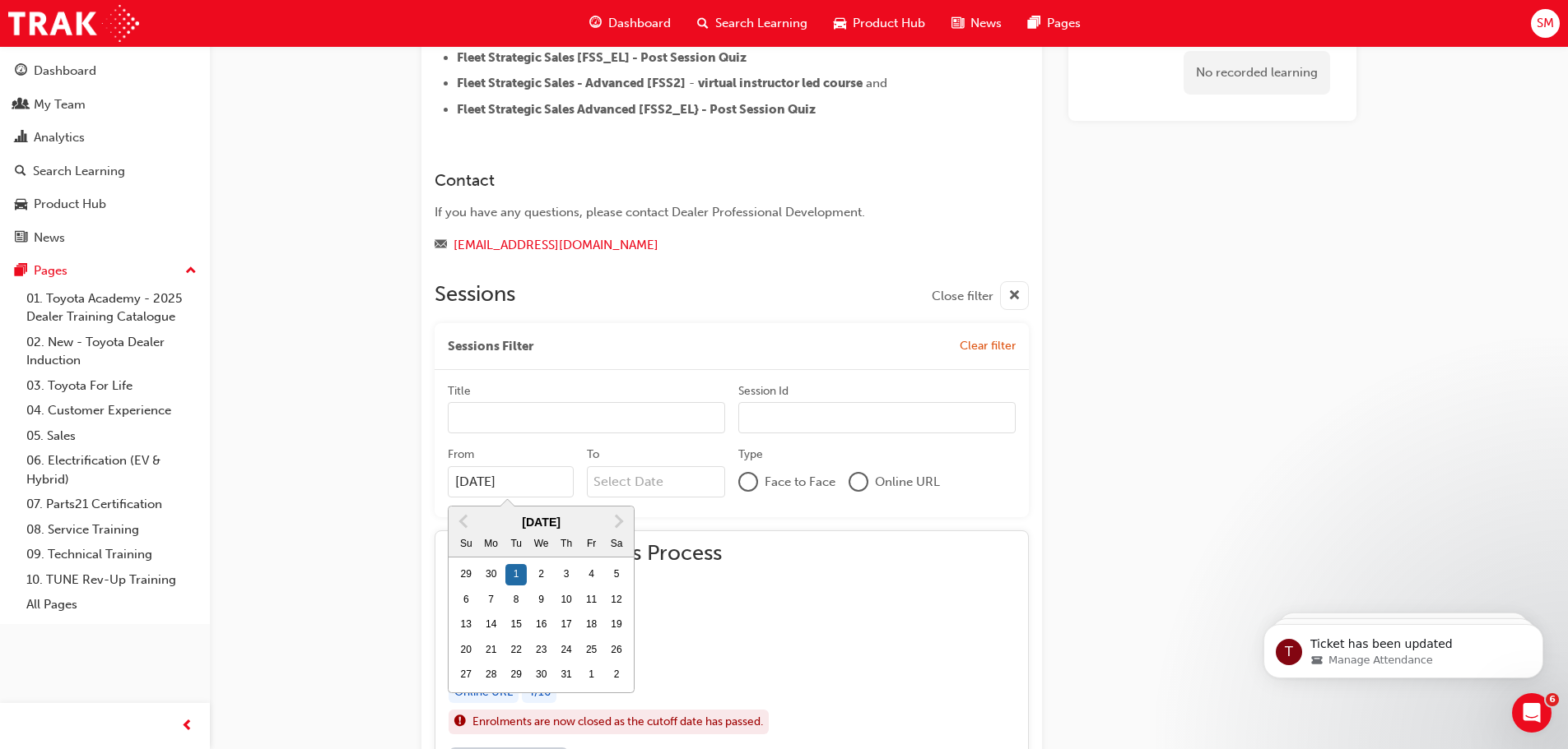
click at [1169, 389] on div "No recorded learning" at bounding box center [1212, 223] width 288 height 2239
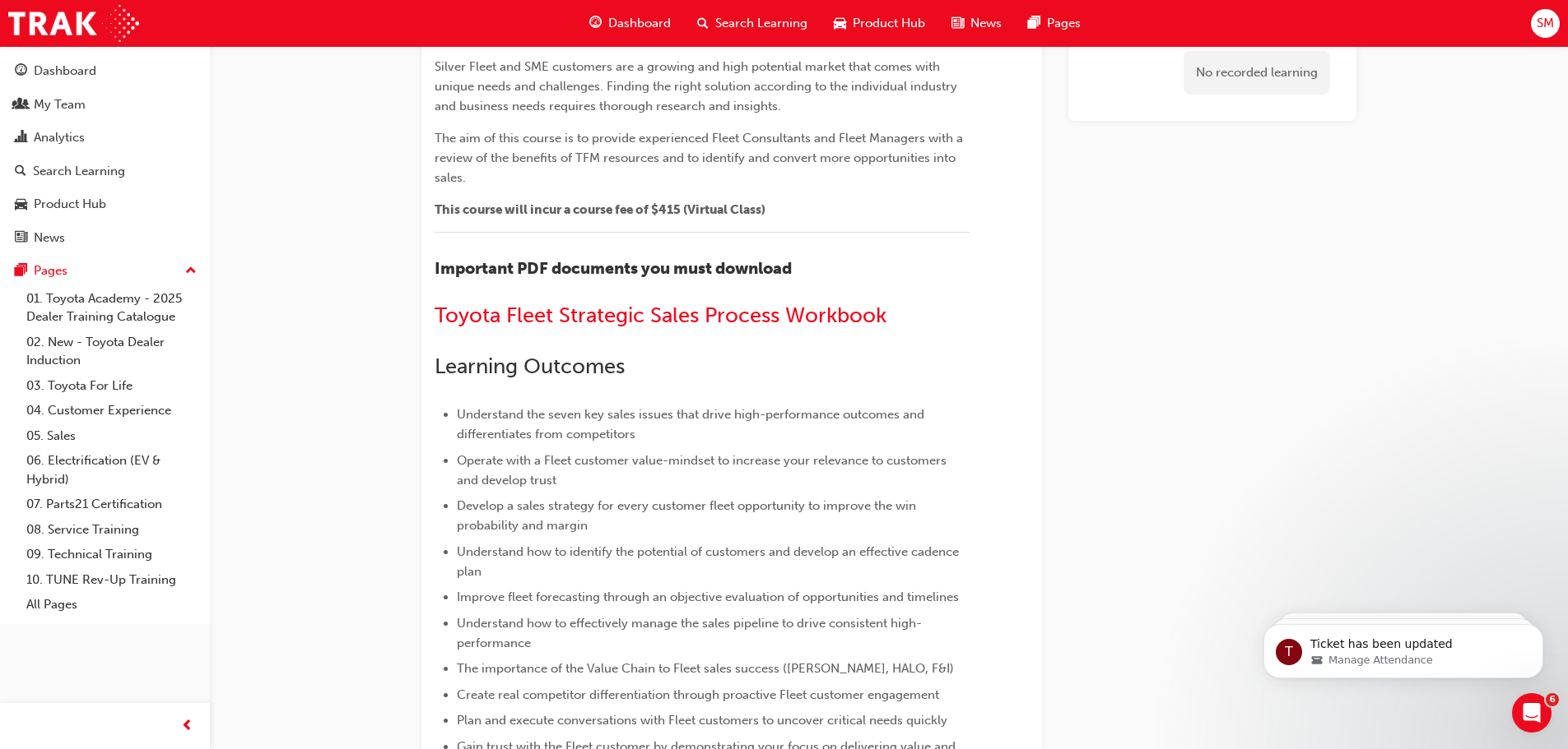
scroll to position [0, 0]
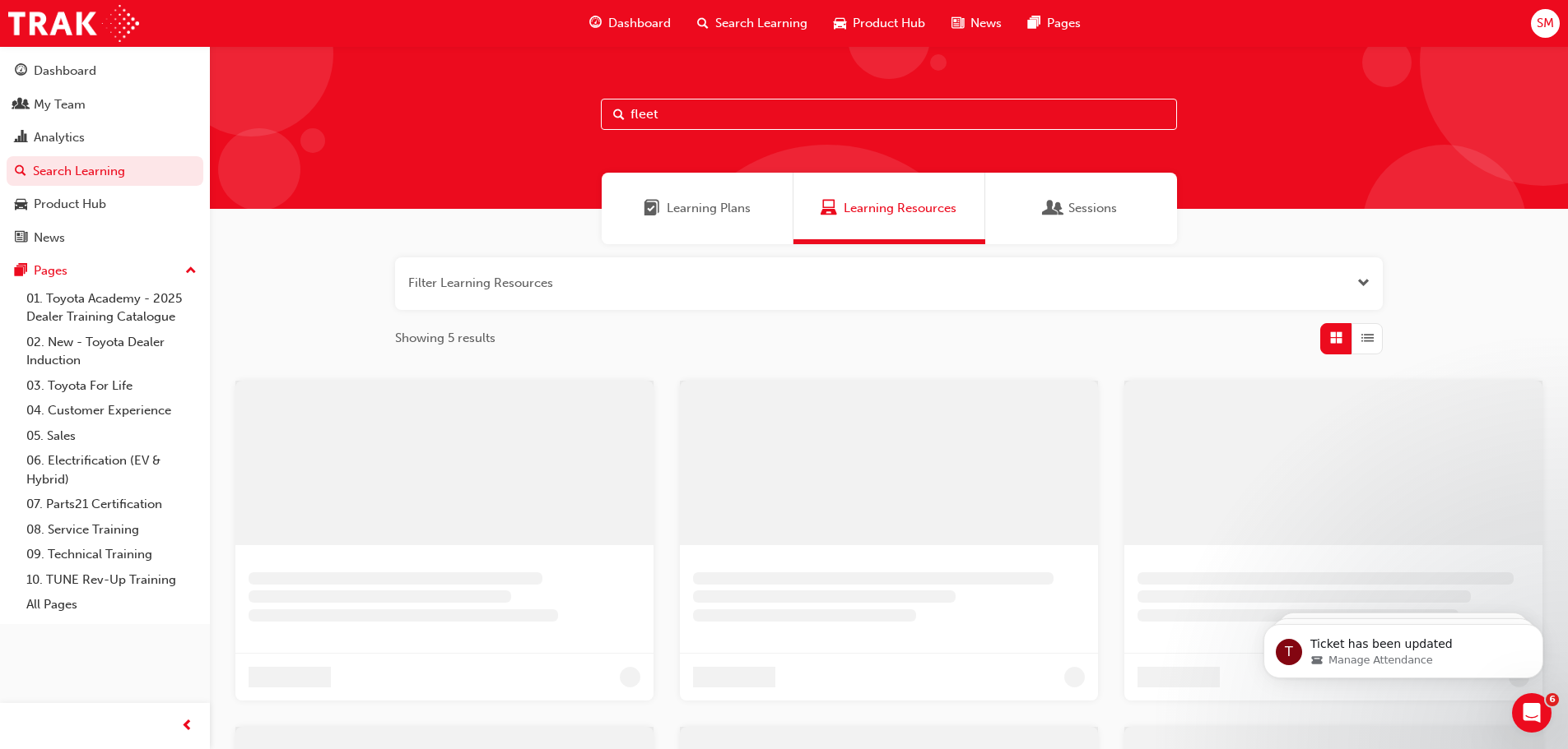
scroll to position [82, 0]
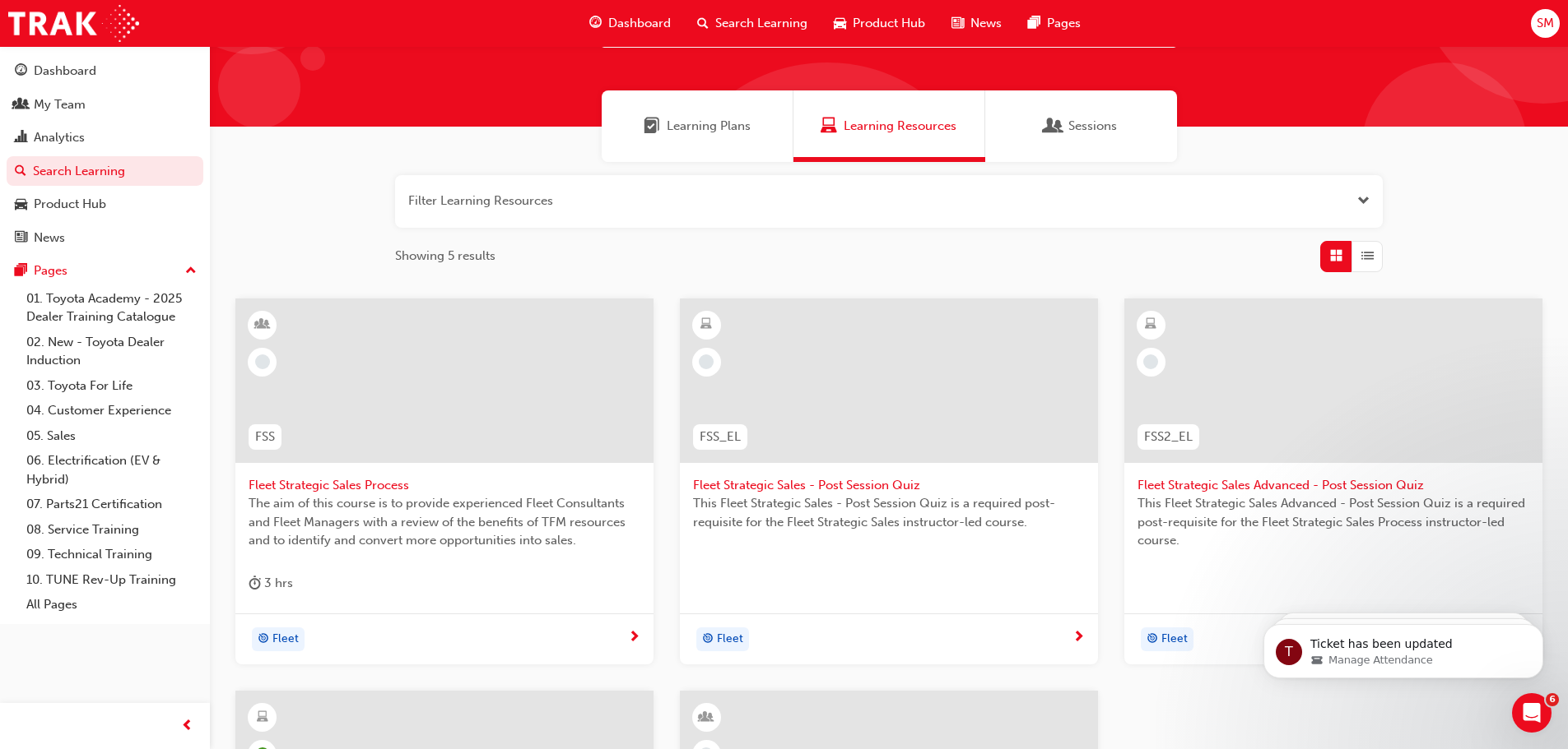
click at [370, 480] on span "Fleet Strategic Sales Process" at bounding box center [444, 485] width 391 height 19
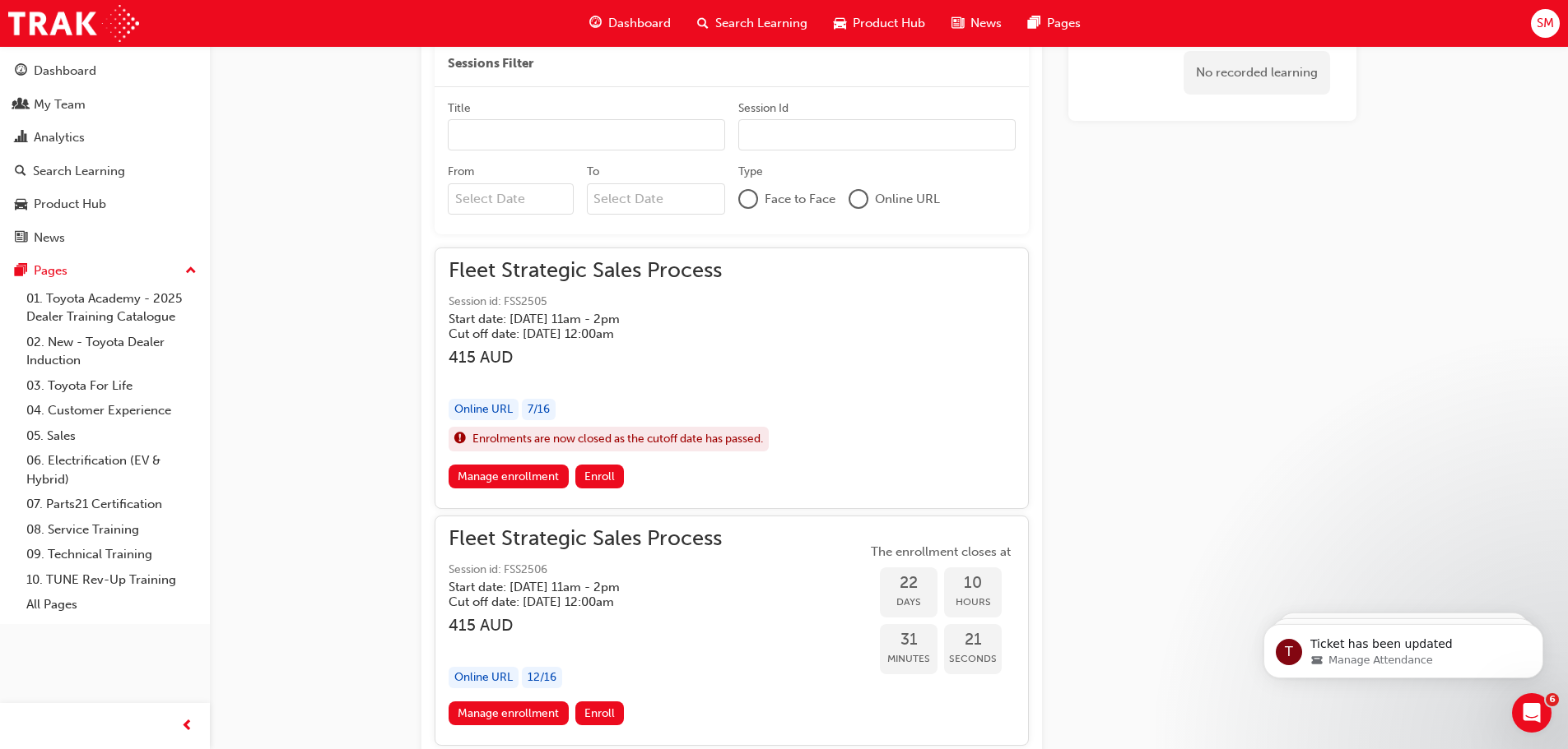
scroll to position [1464, 0]
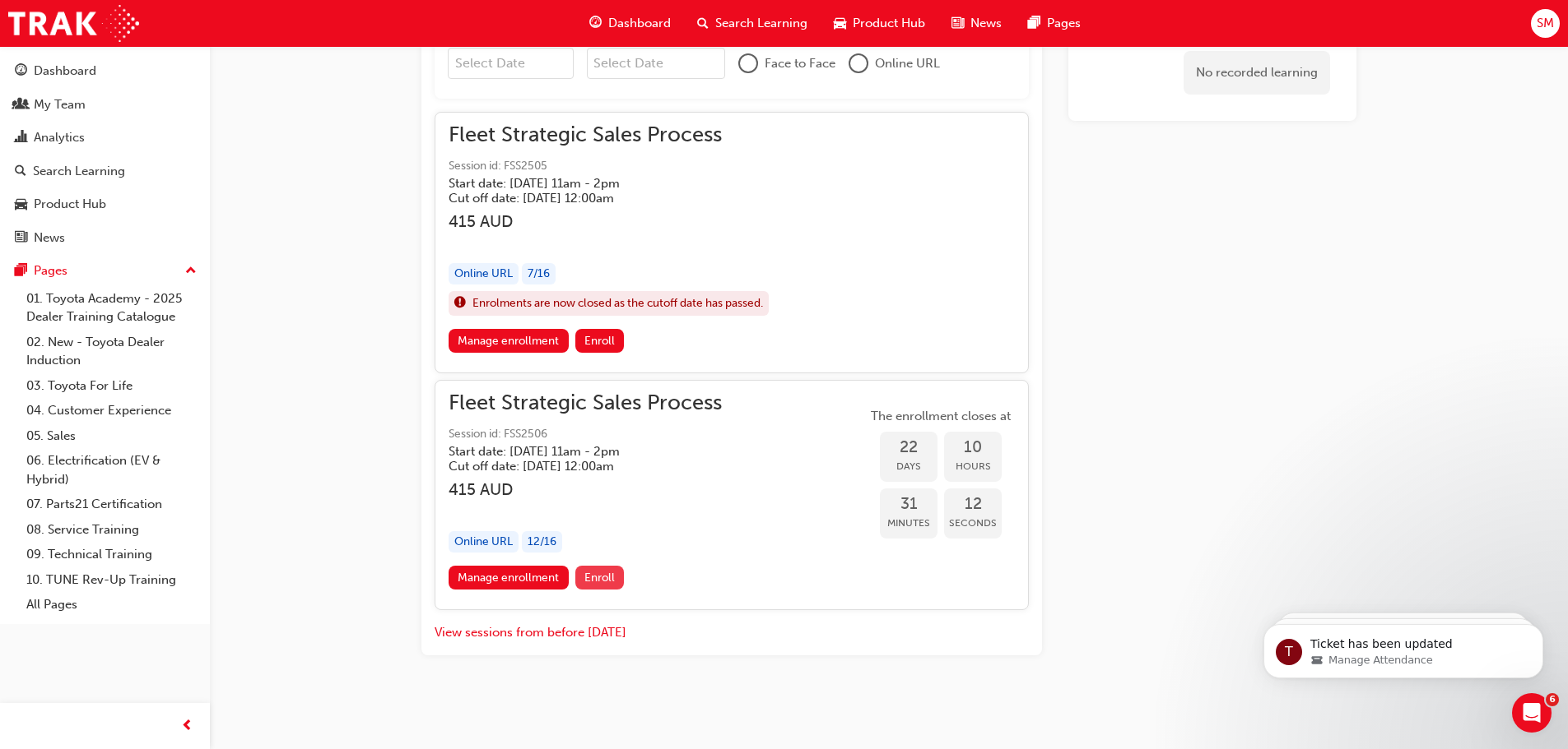
click at [605, 572] on span "Enroll" at bounding box center [599, 578] width 31 height 14
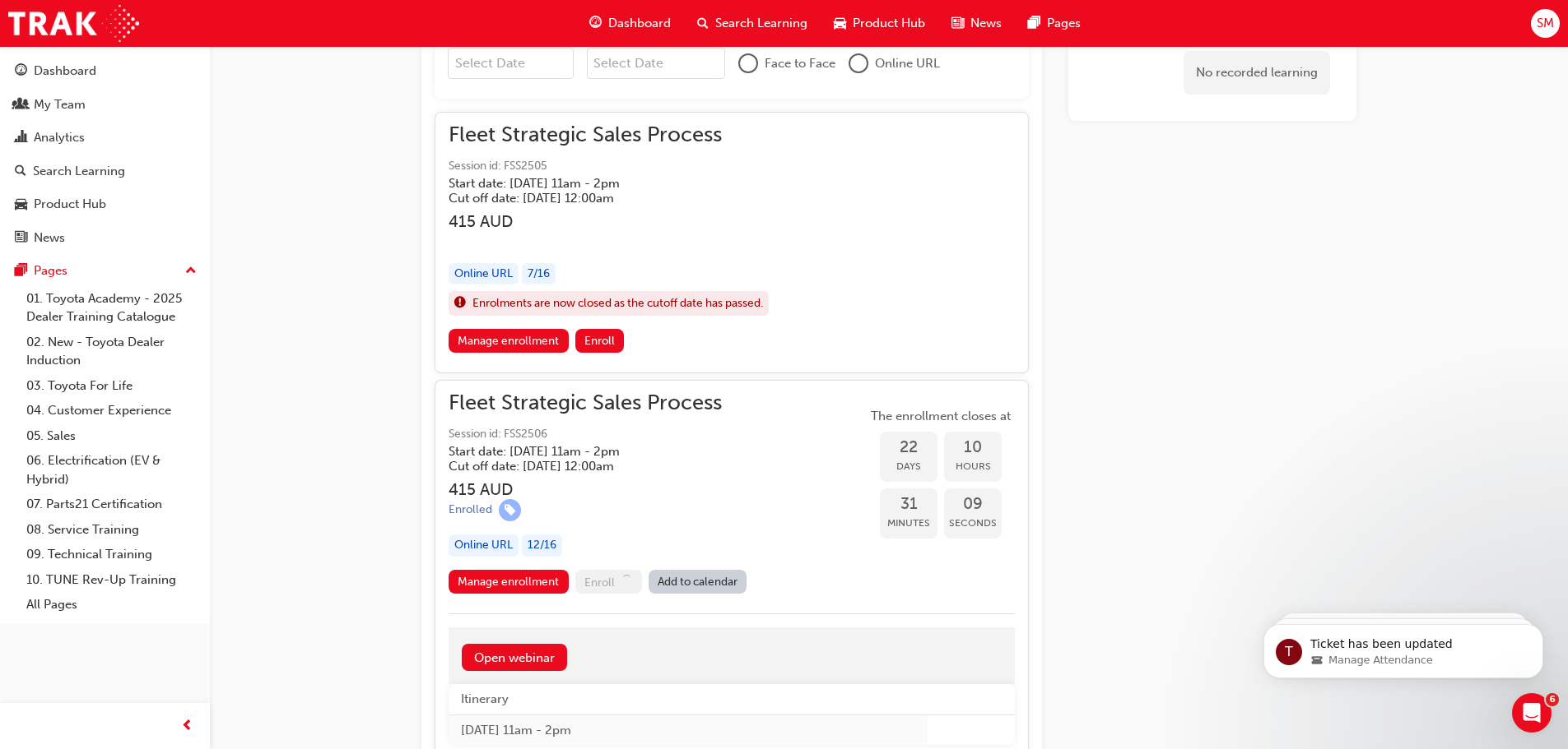
scroll to position [1548, 0]
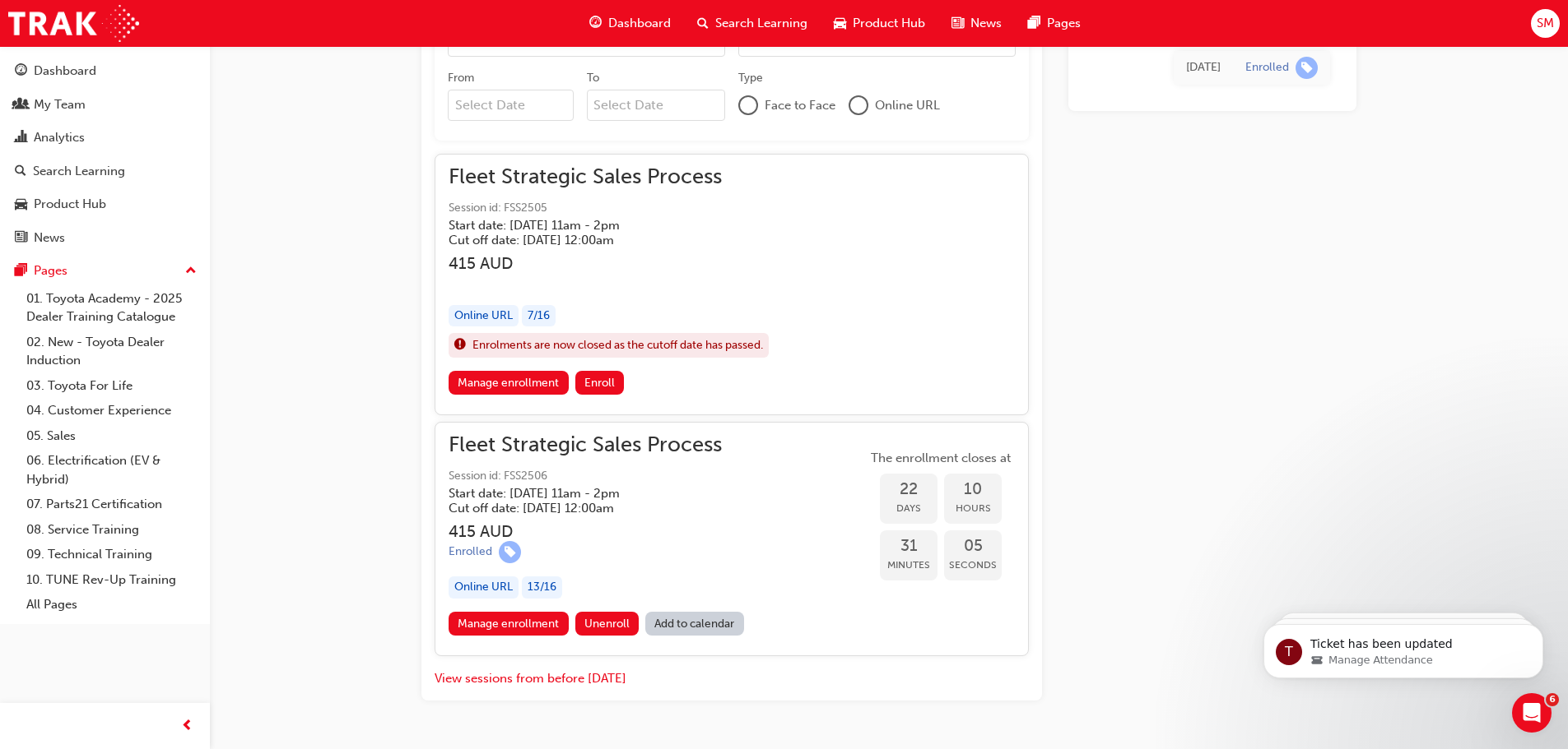
scroll to position [1451, 0]
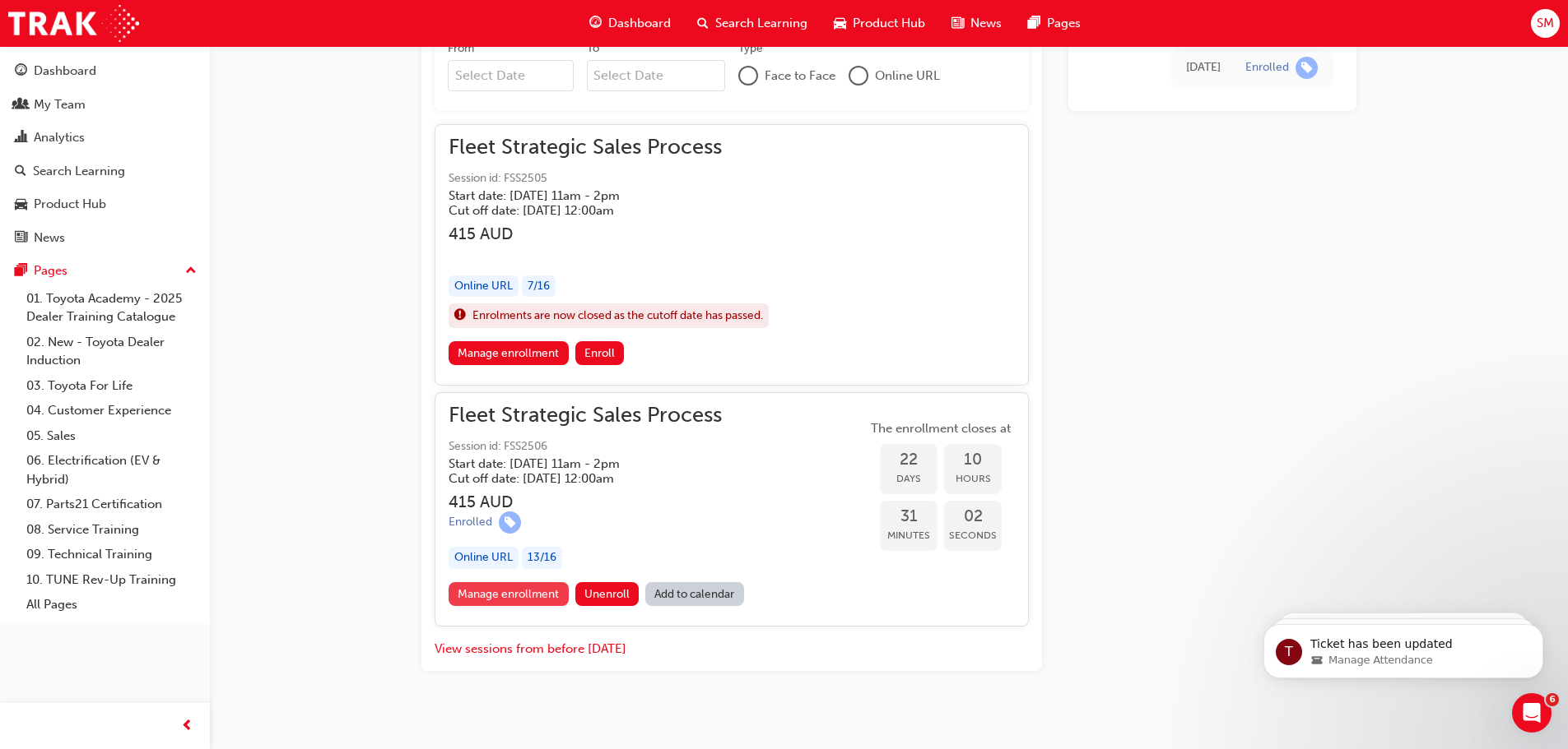
click at [518, 600] on link "Manage enrollment" at bounding box center [509, 594] width 120 height 24
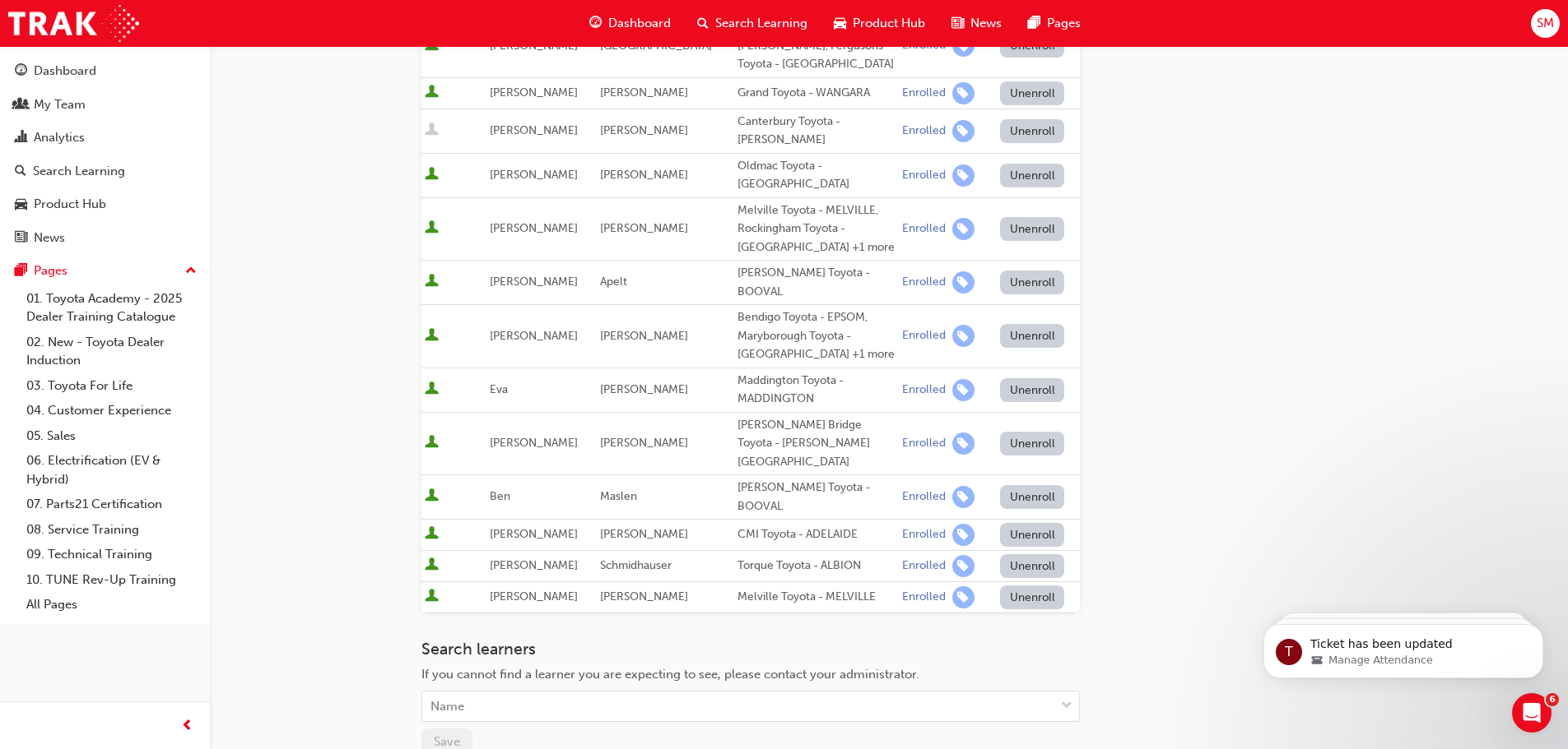
scroll to position [247, 0]
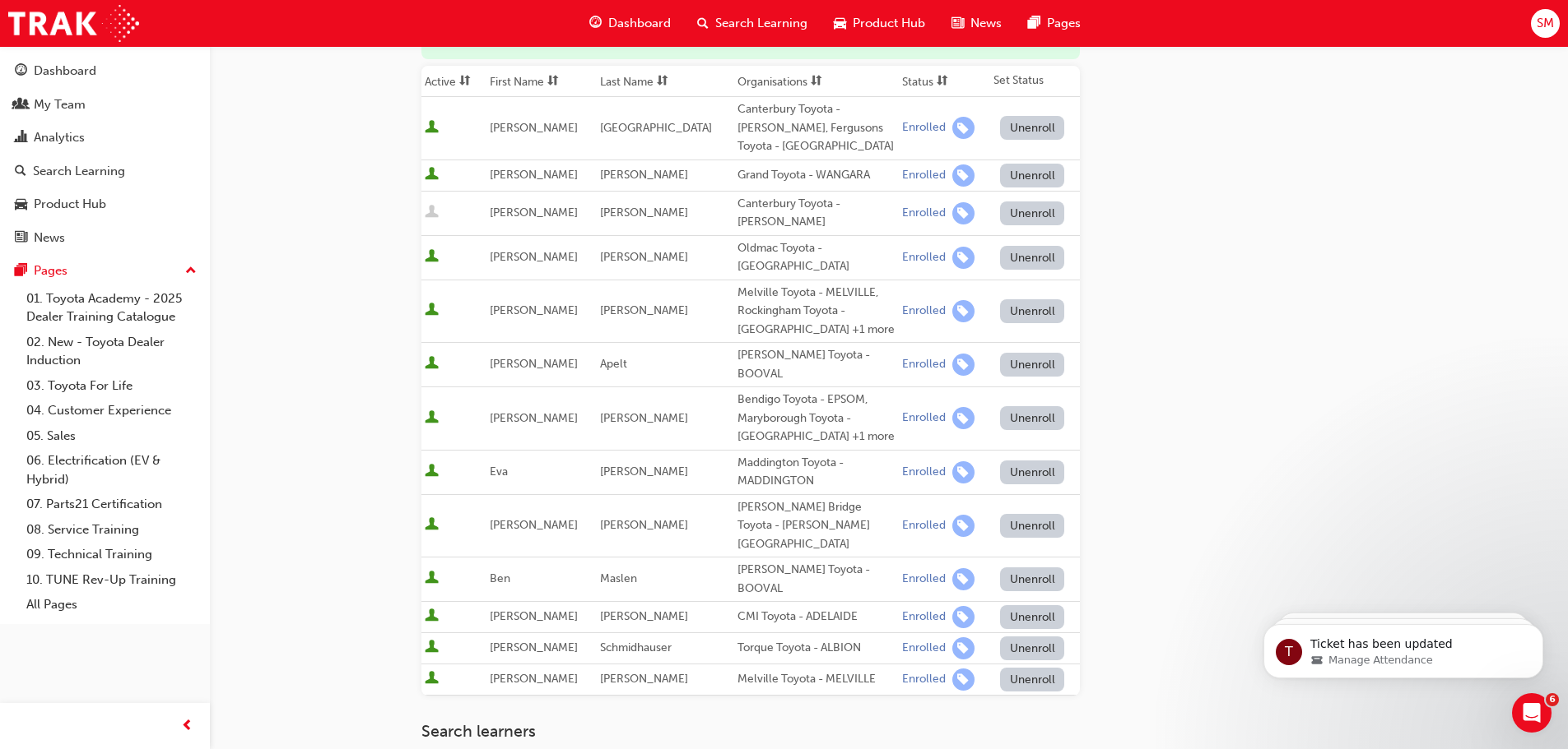
click at [1027, 214] on button "Unenroll" at bounding box center [1032, 213] width 64 height 24
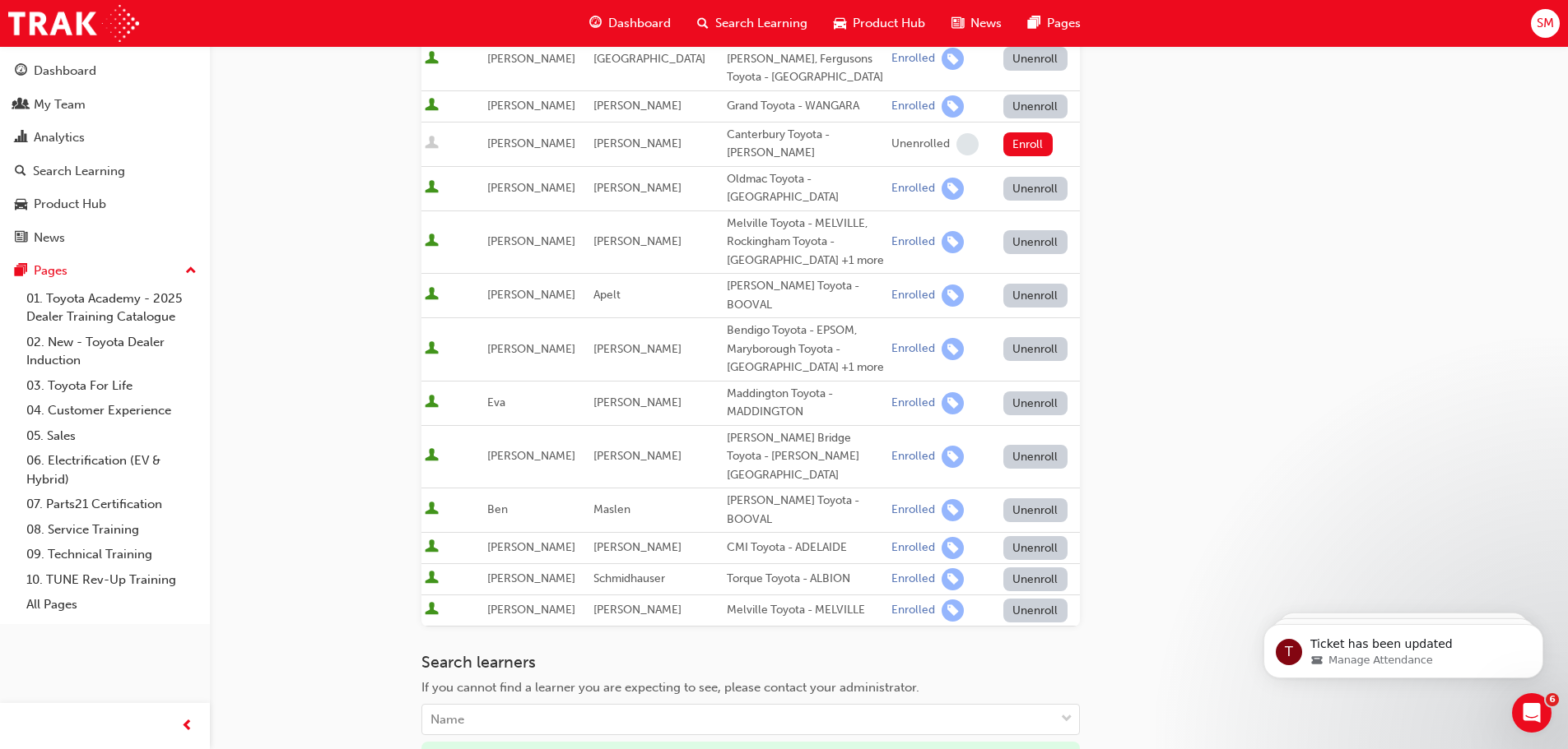
scroll to position [411, 0]
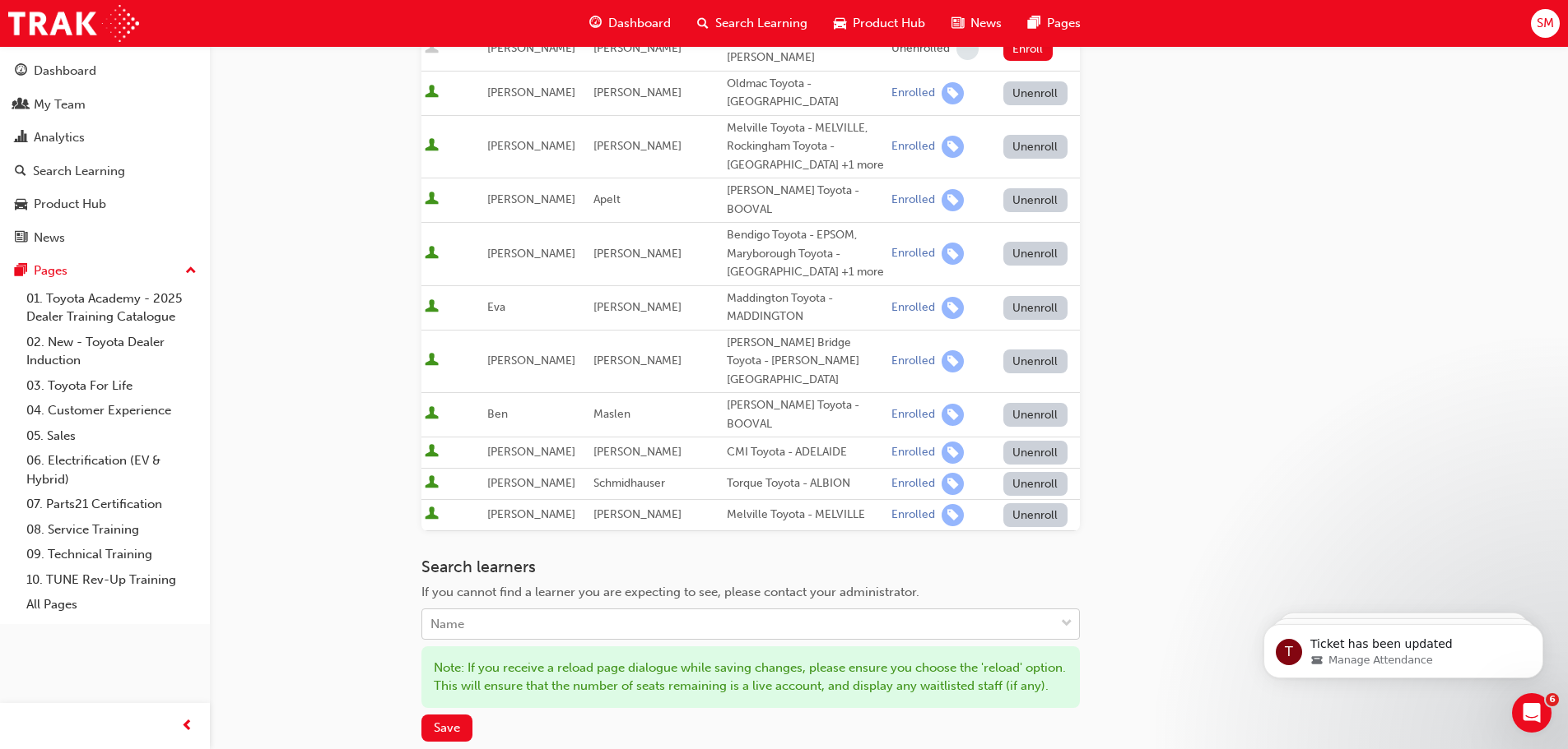
click at [853, 610] on div "Name" at bounding box center [738, 625] width 632 height 29
drag, startPoint x: 1279, startPoint y: 430, endPoint x: 1183, endPoint y: 419, distance: 96.6
click at [1274, 428] on div "Go to session detail page Manage enrollment for Fleet Strategic Sales Process S…" at bounding box center [889, 252] width 935 height 1234
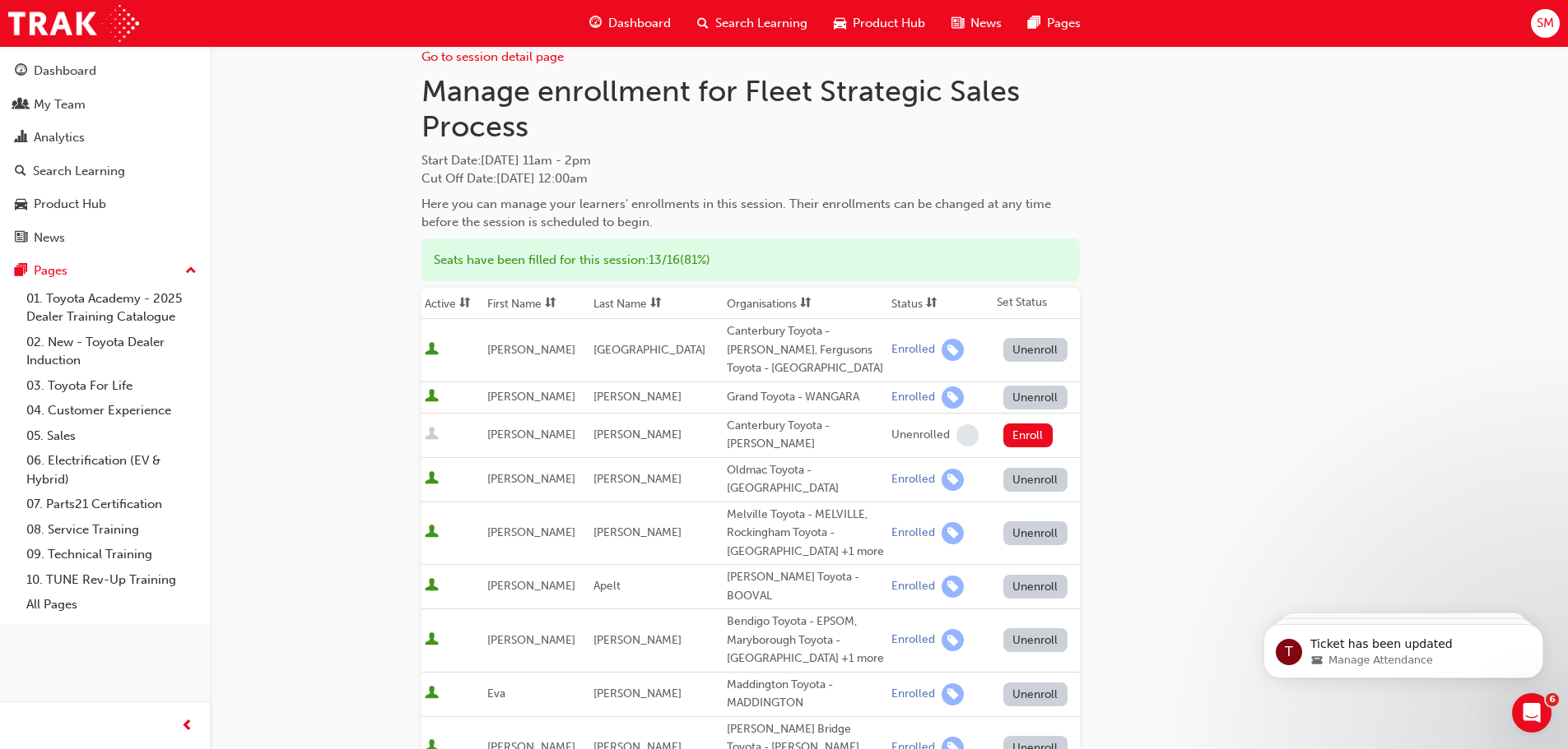
scroll to position [0, 0]
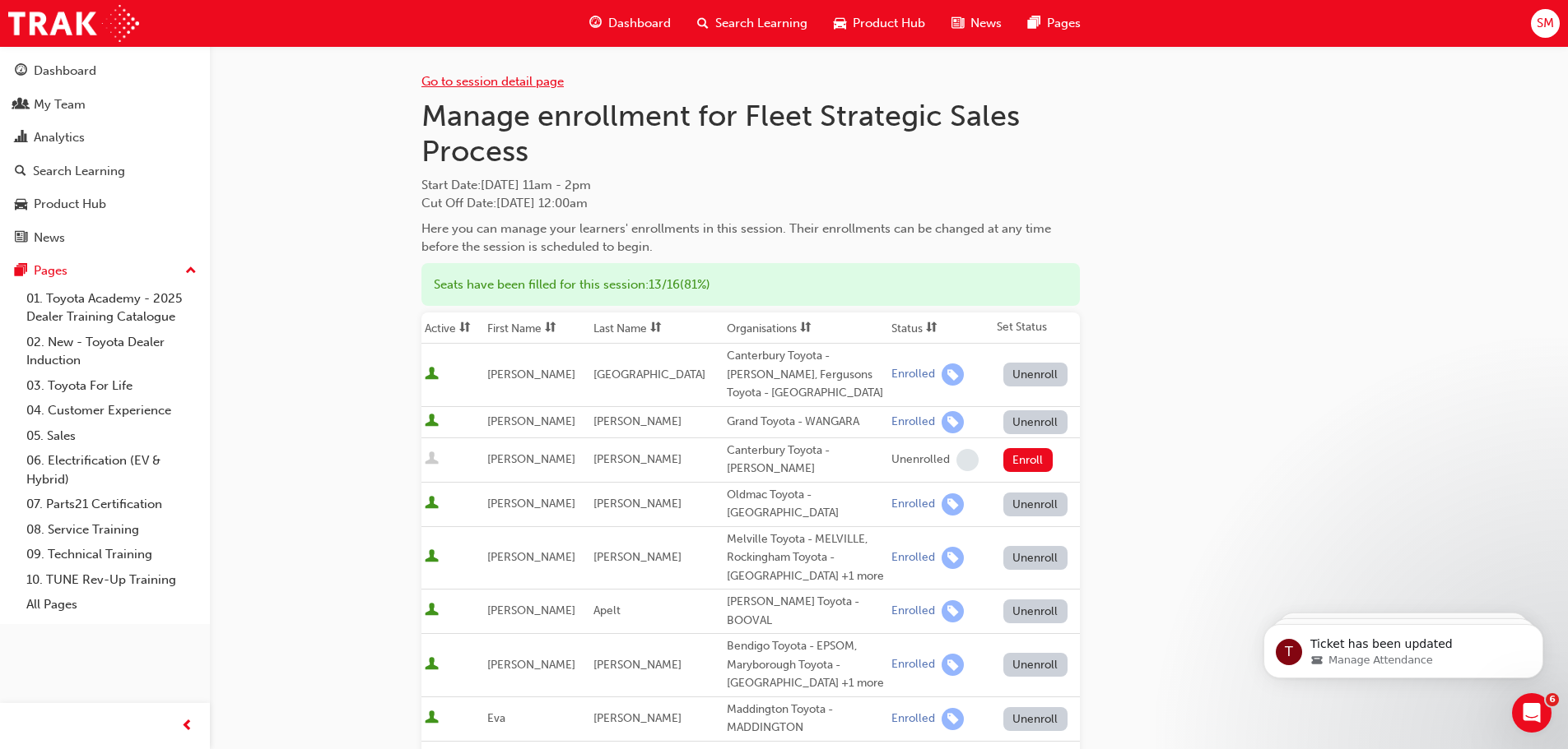
click at [516, 84] on link "Go to session detail page" at bounding box center [492, 80] width 142 height 15
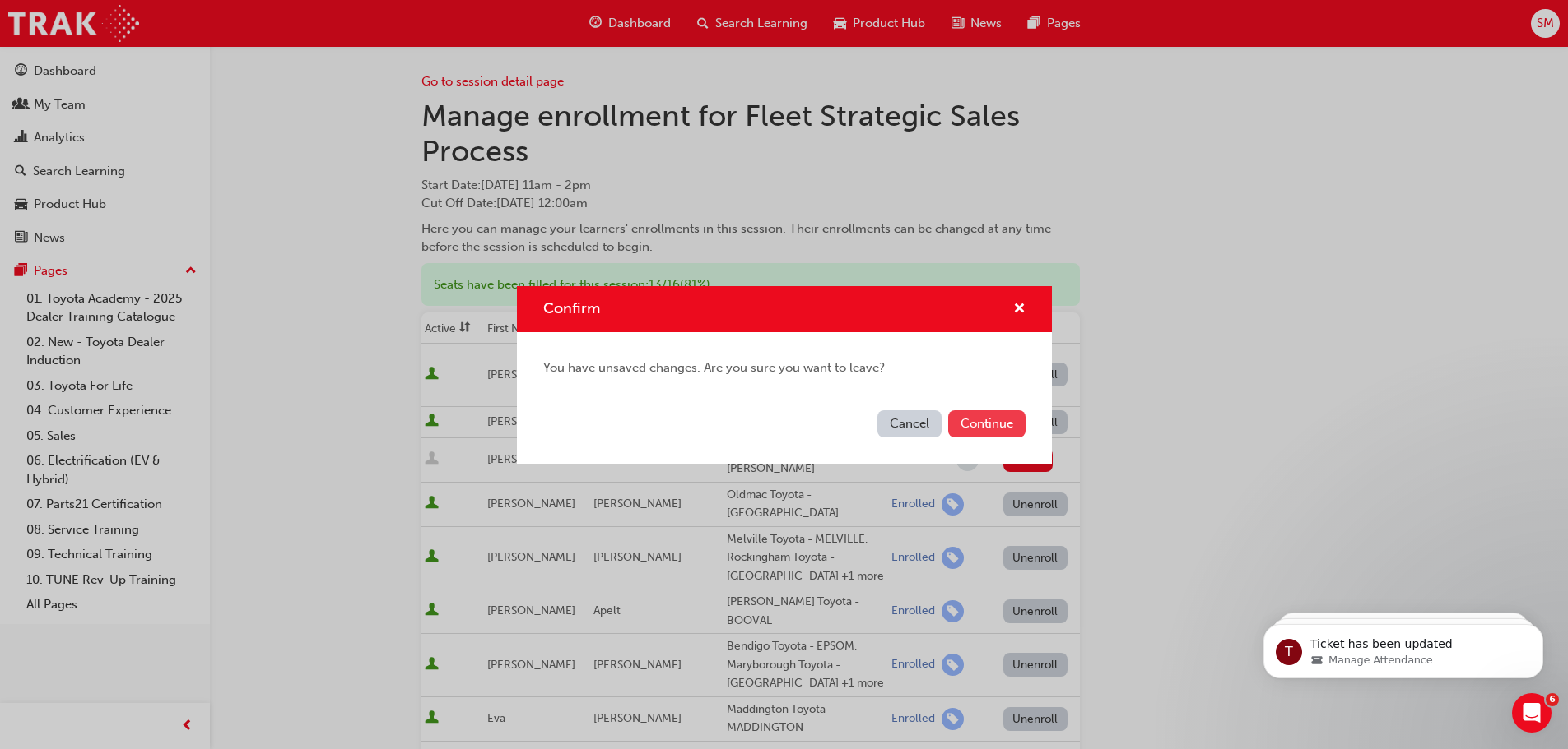
click at [979, 425] on button "Continue" at bounding box center [987, 425] width 77 height 27
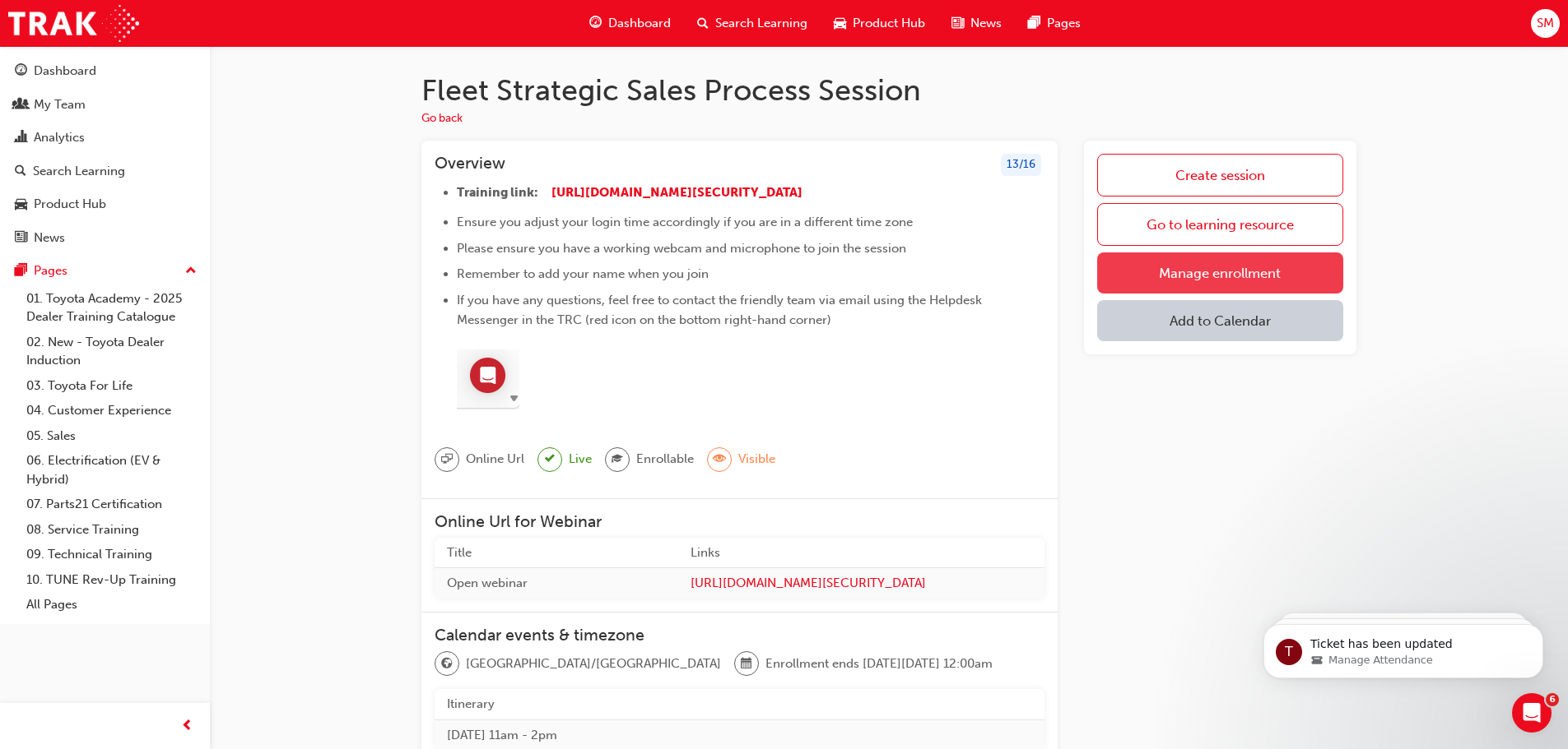
click at [1231, 278] on link "Manage enrollment" at bounding box center [1219, 273] width 246 height 41
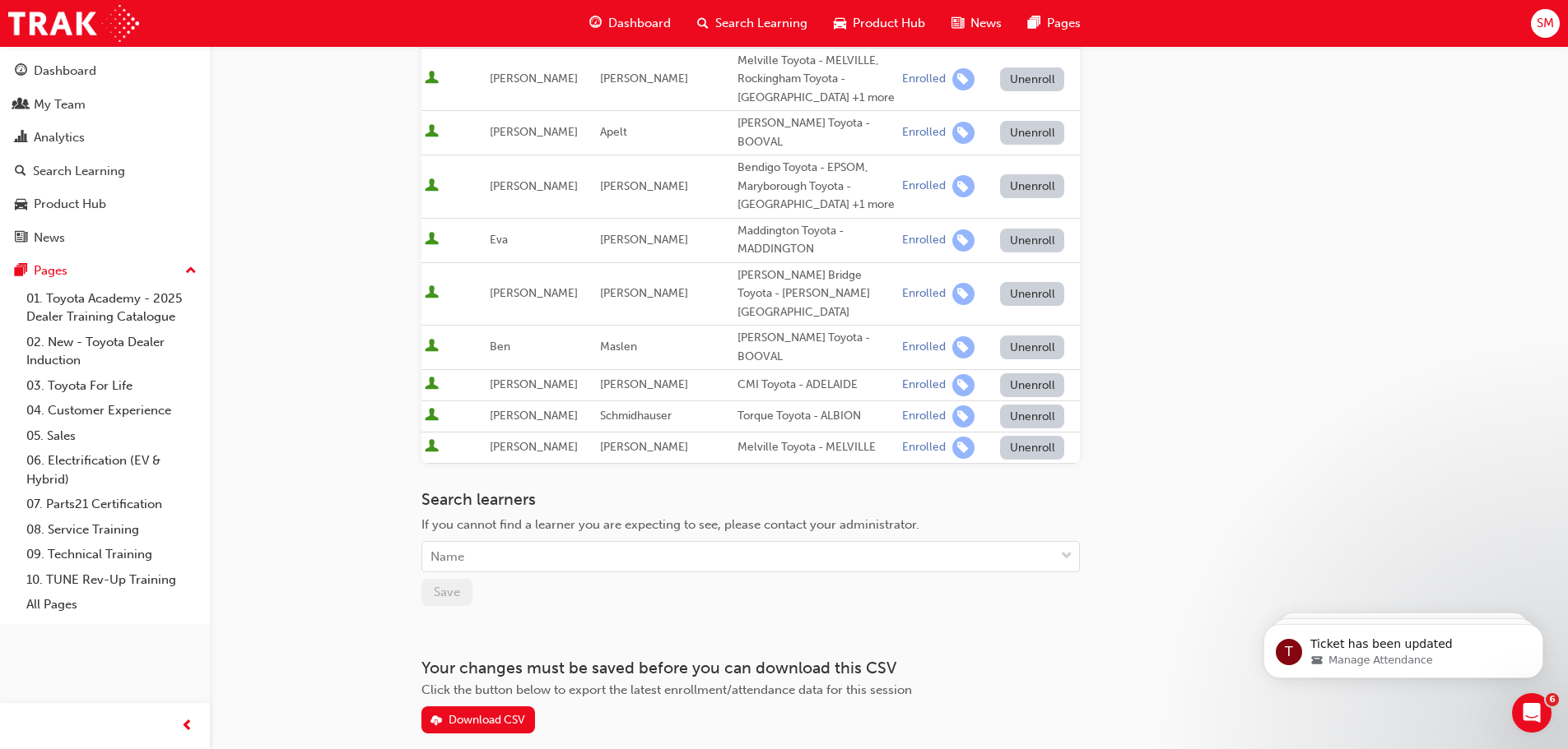
scroll to position [512, 0]
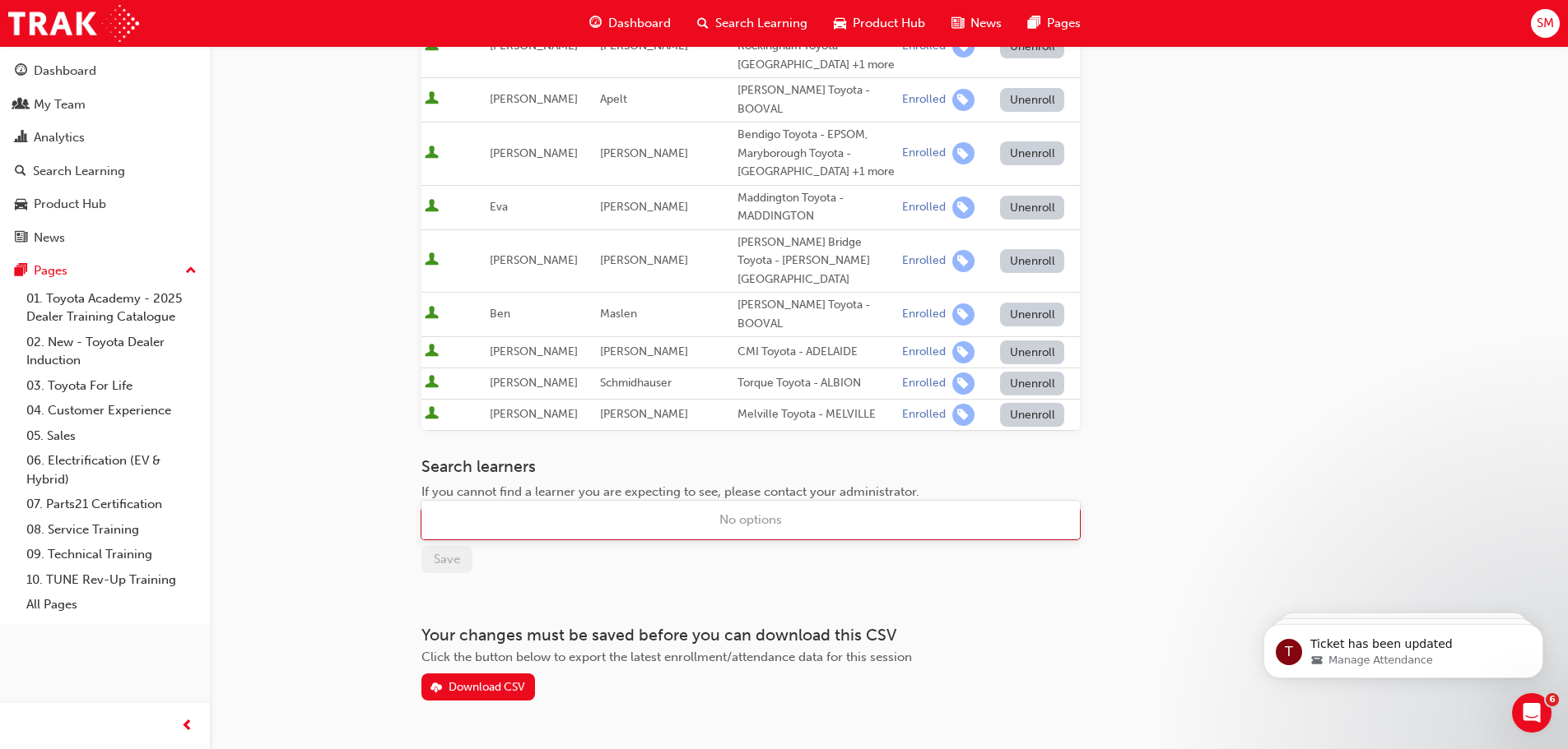
click at [539, 510] on div "Name" at bounding box center [738, 525] width 632 height 29
type input "al"
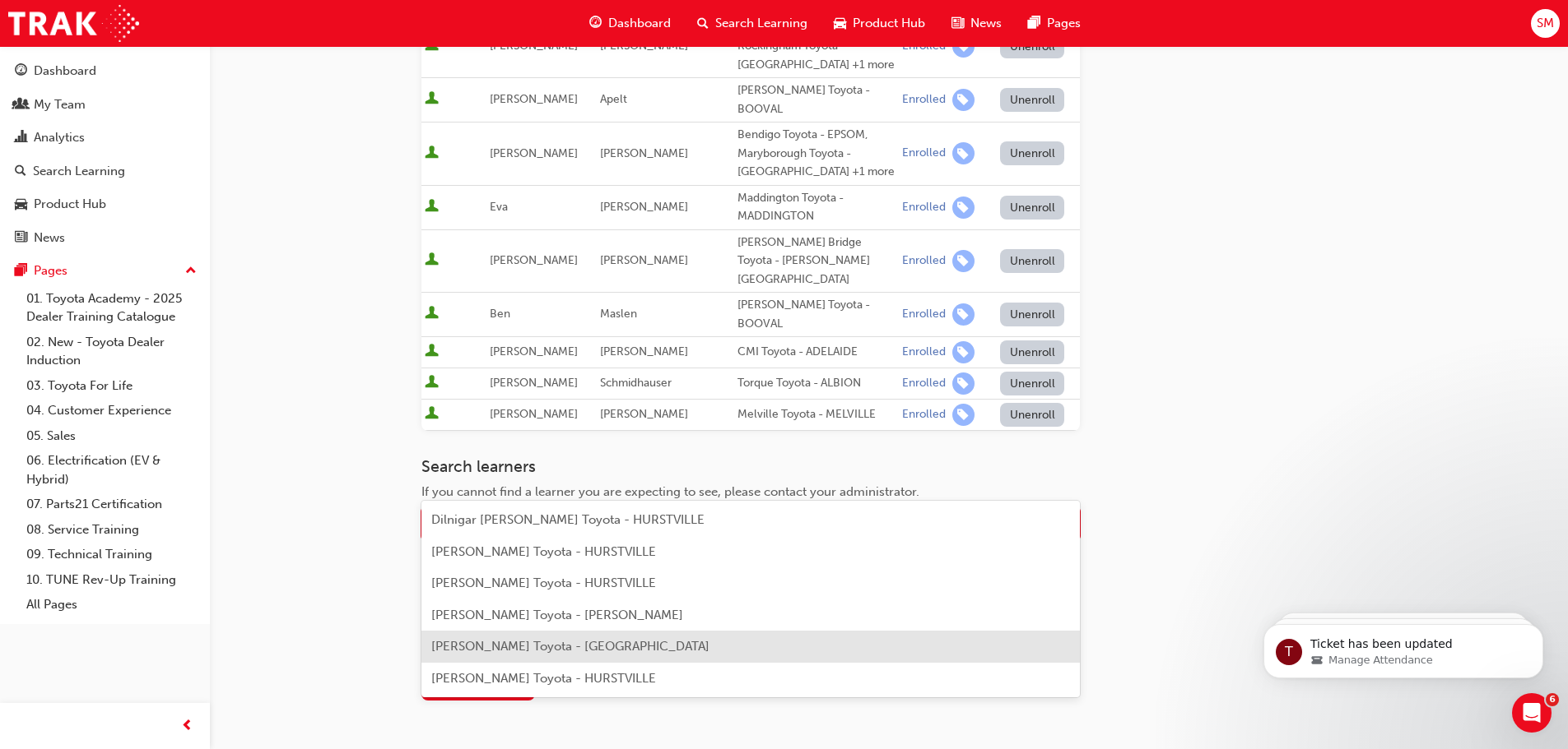
click at [536, 650] on span "[PERSON_NAME] Toyota - [GEOGRAPHIC_DATA]" at bounding box center [570, 646] width 278 height 15
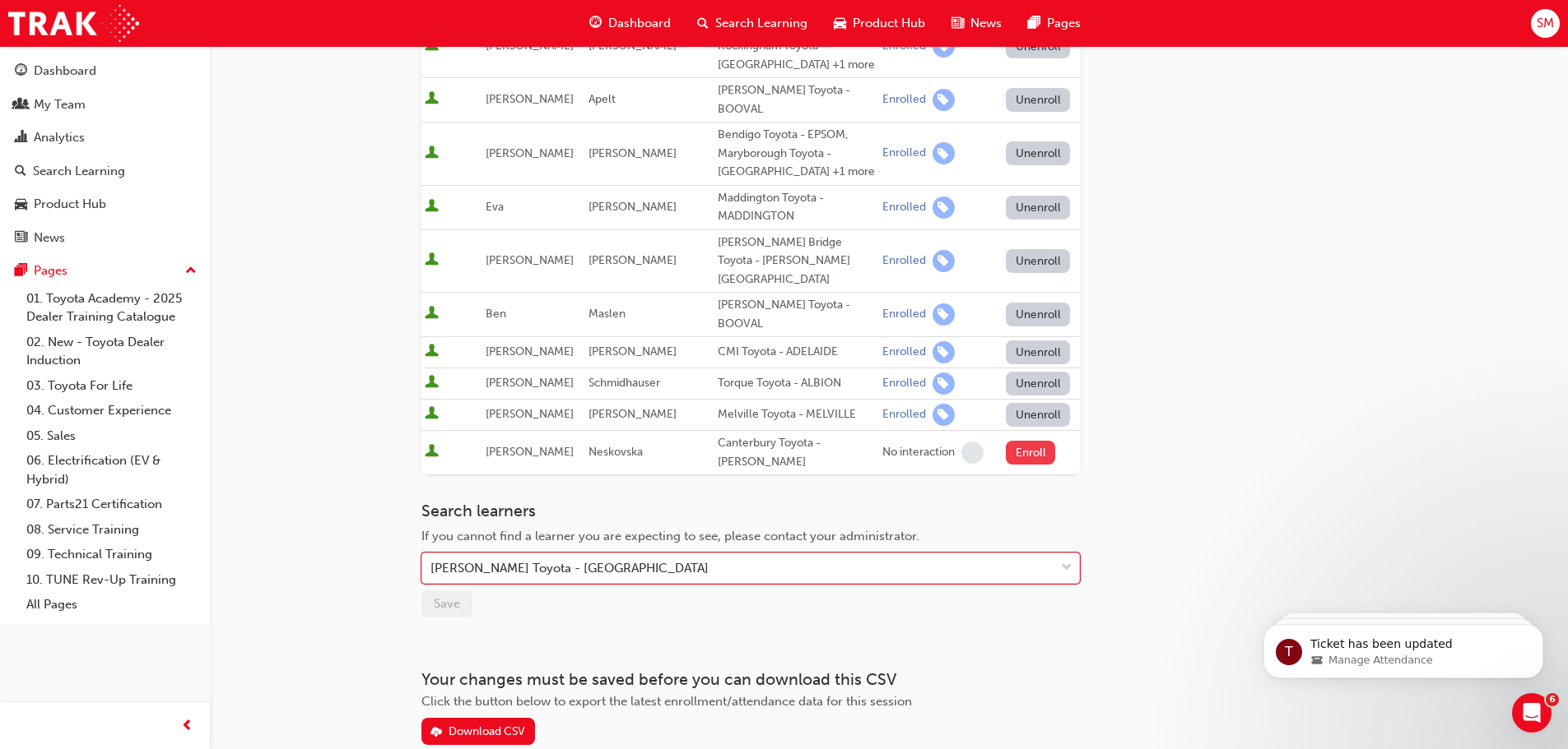
click at [1022, 441] on button "Enroll" at bounding box center [1030, 453] width 50 height 24
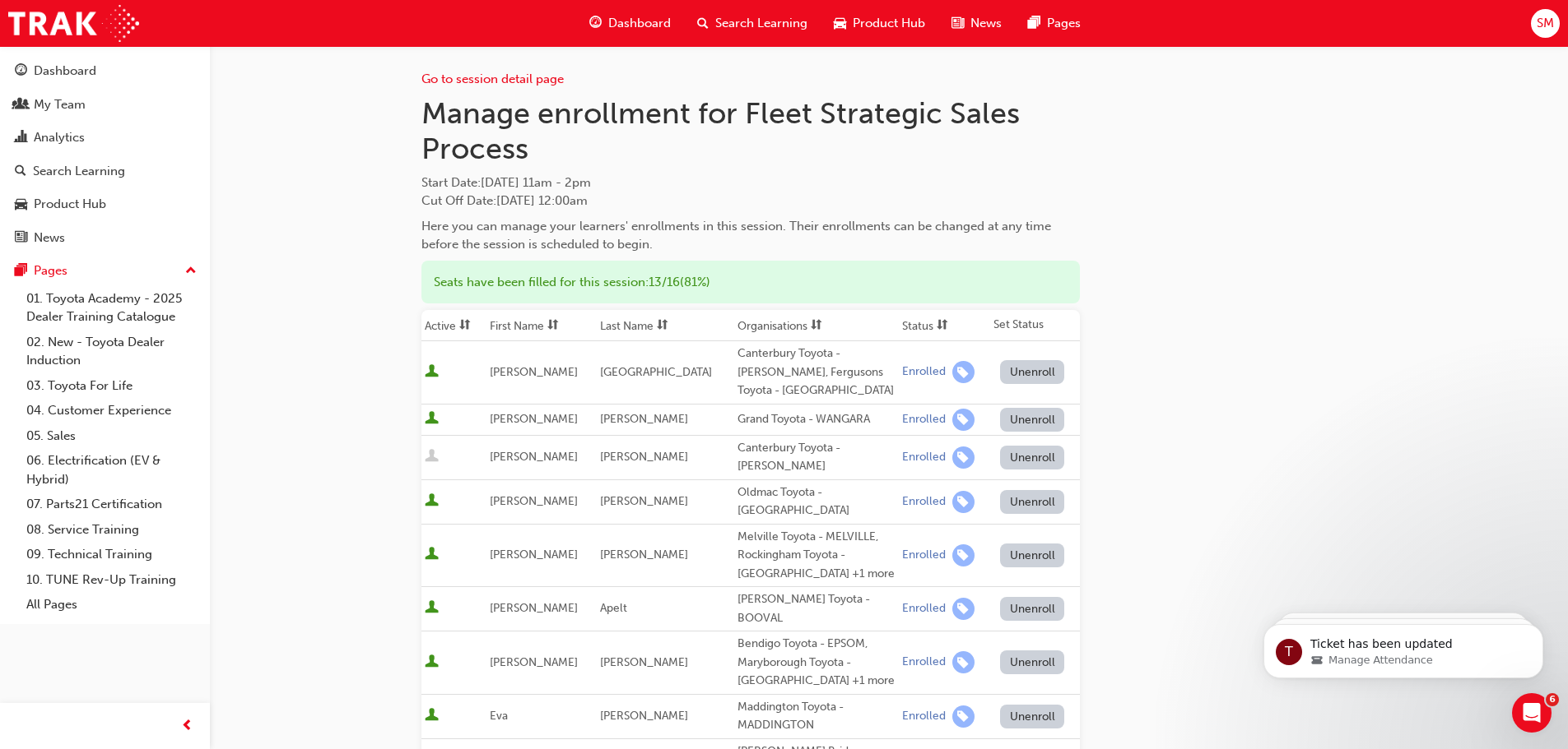
scroll to position [0, 0]
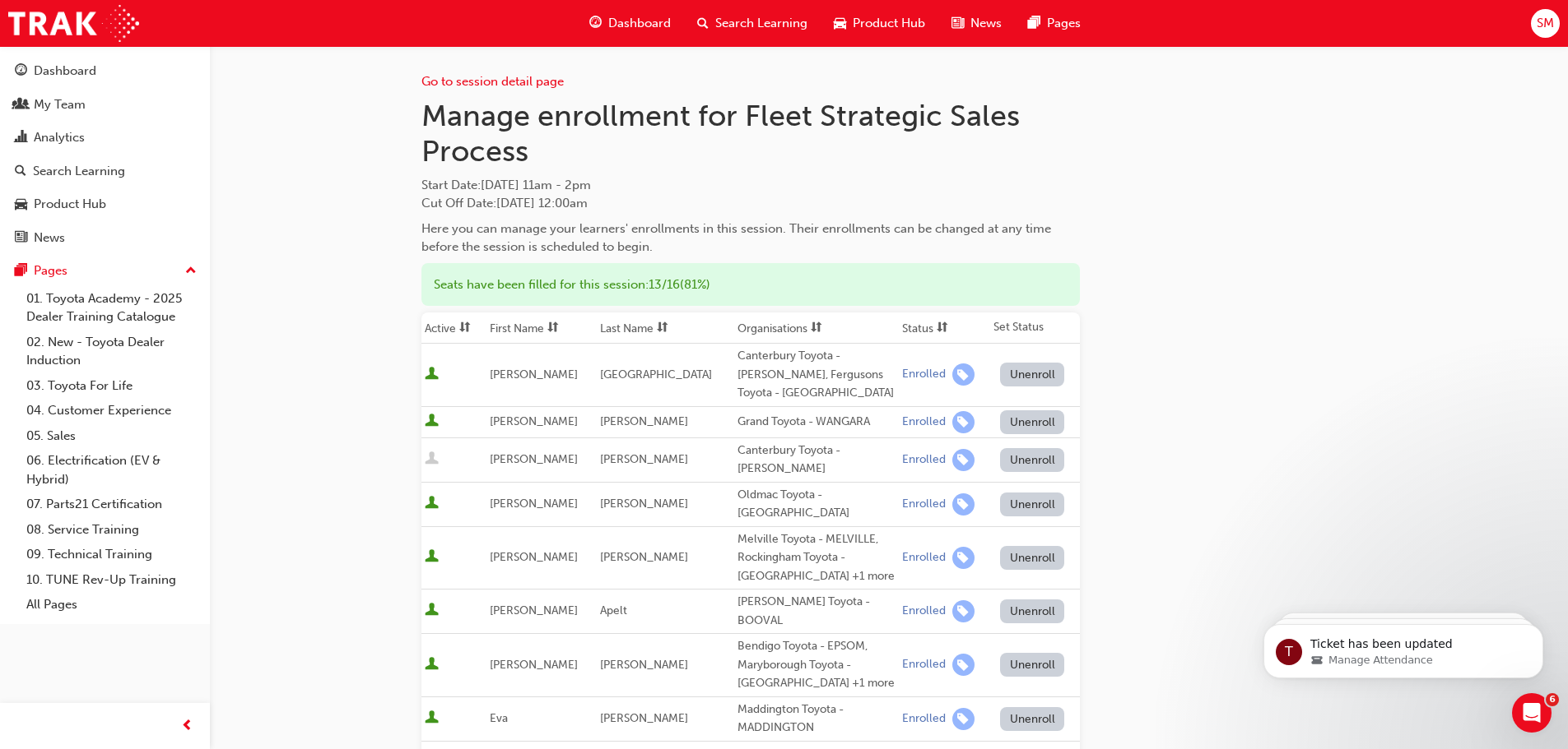
click at [1015, 459] on button "Unenroll" at bounding box center [1032, 461] width 64 height 24
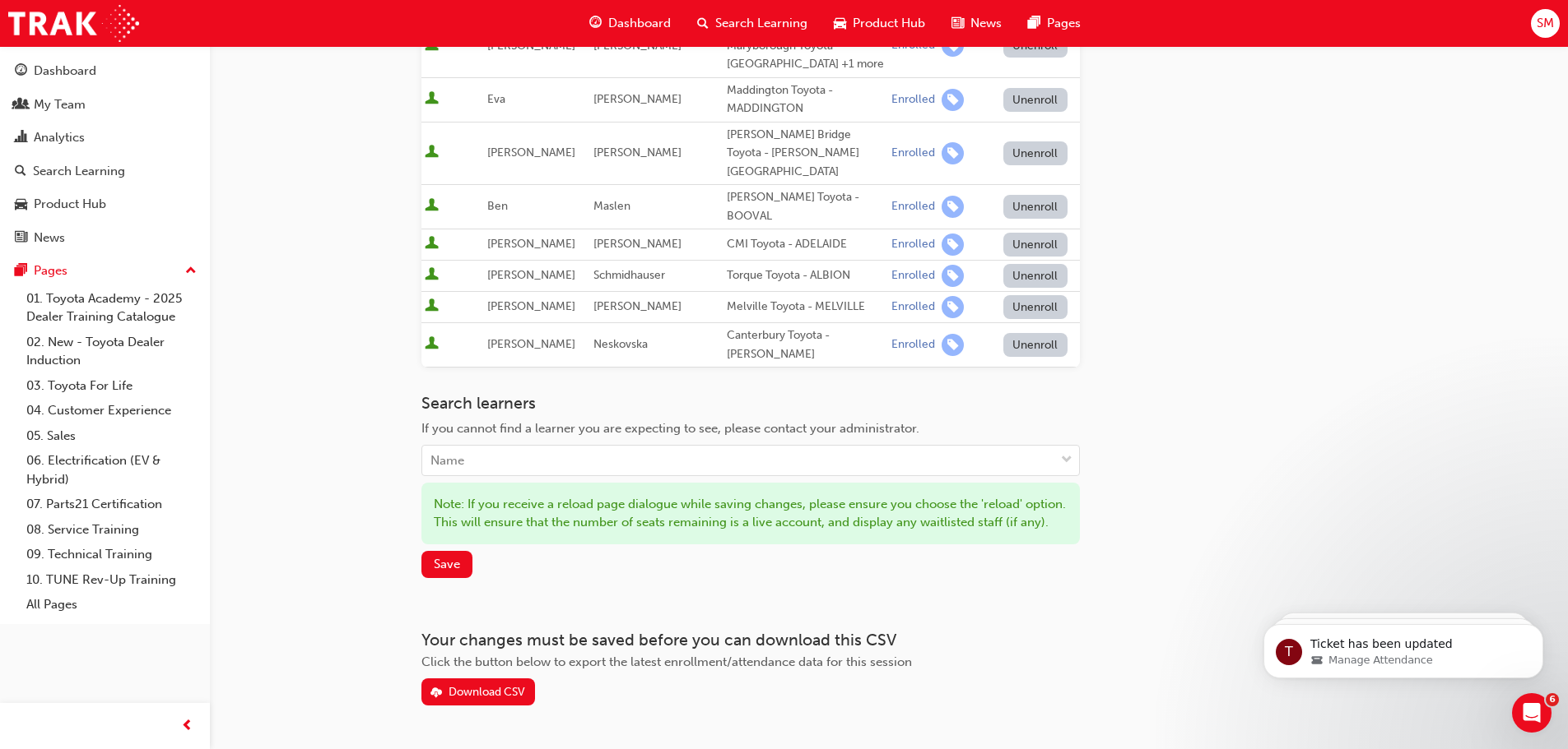
scroll to position [643, 0]
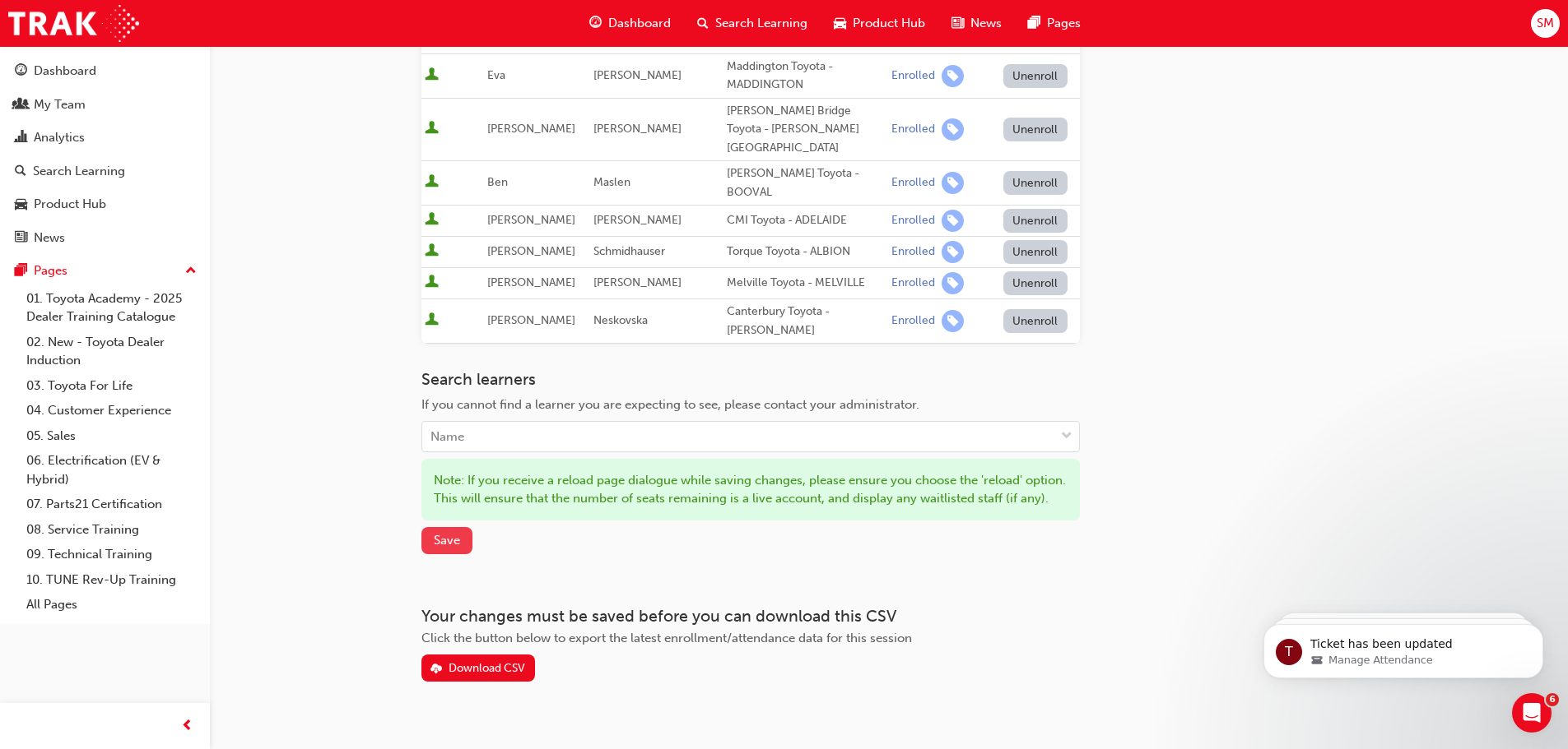
click at [457, 533] on span "Save" at bounding box center [446, 540] width 27 height 15
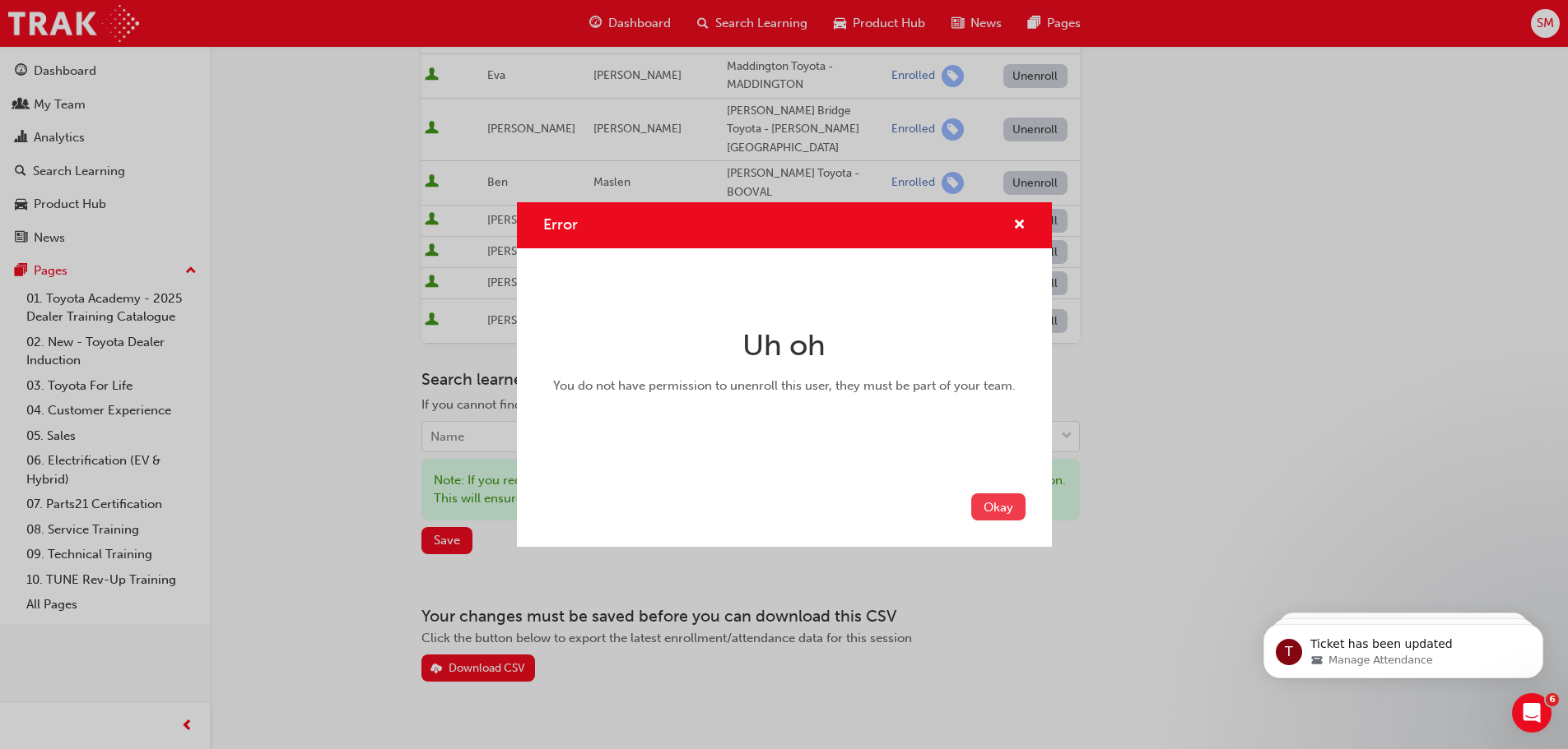
click at [1007, 511] on button "Okay" at bounding box center [998, 508] width 54 height 27
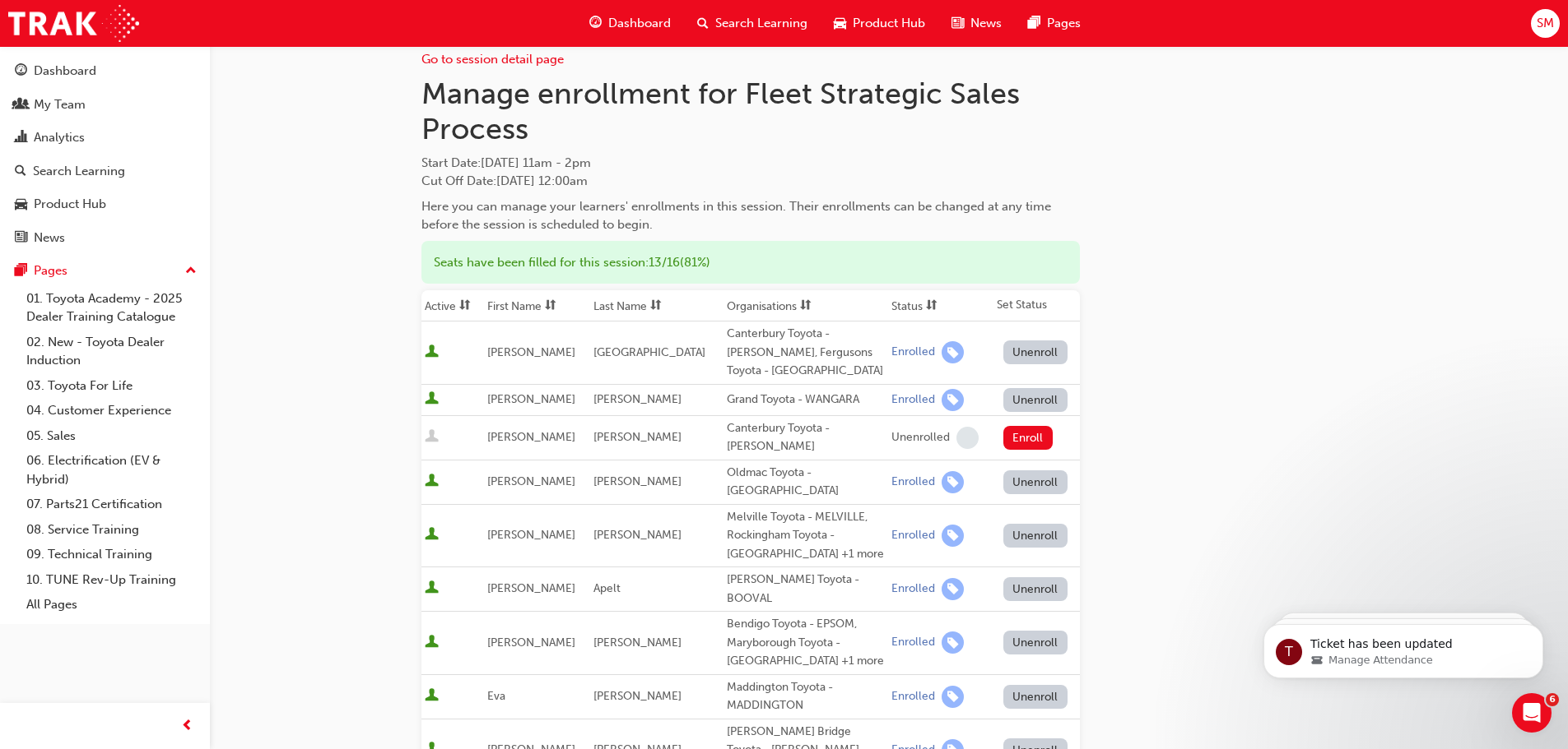
scroll to position [0, 0]
